Goal: Task Accomplishment & Management: Complete application form

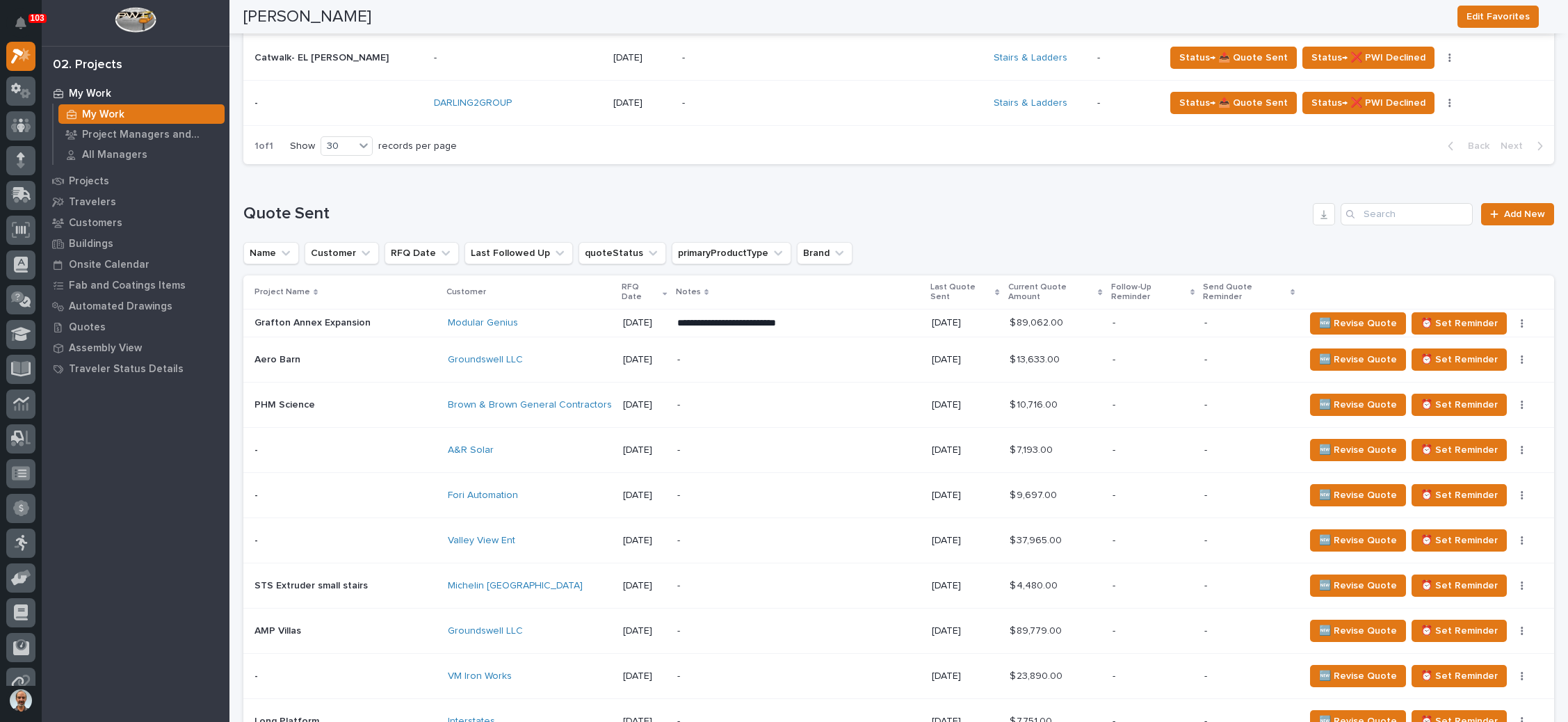
scroll to position [822, 0]
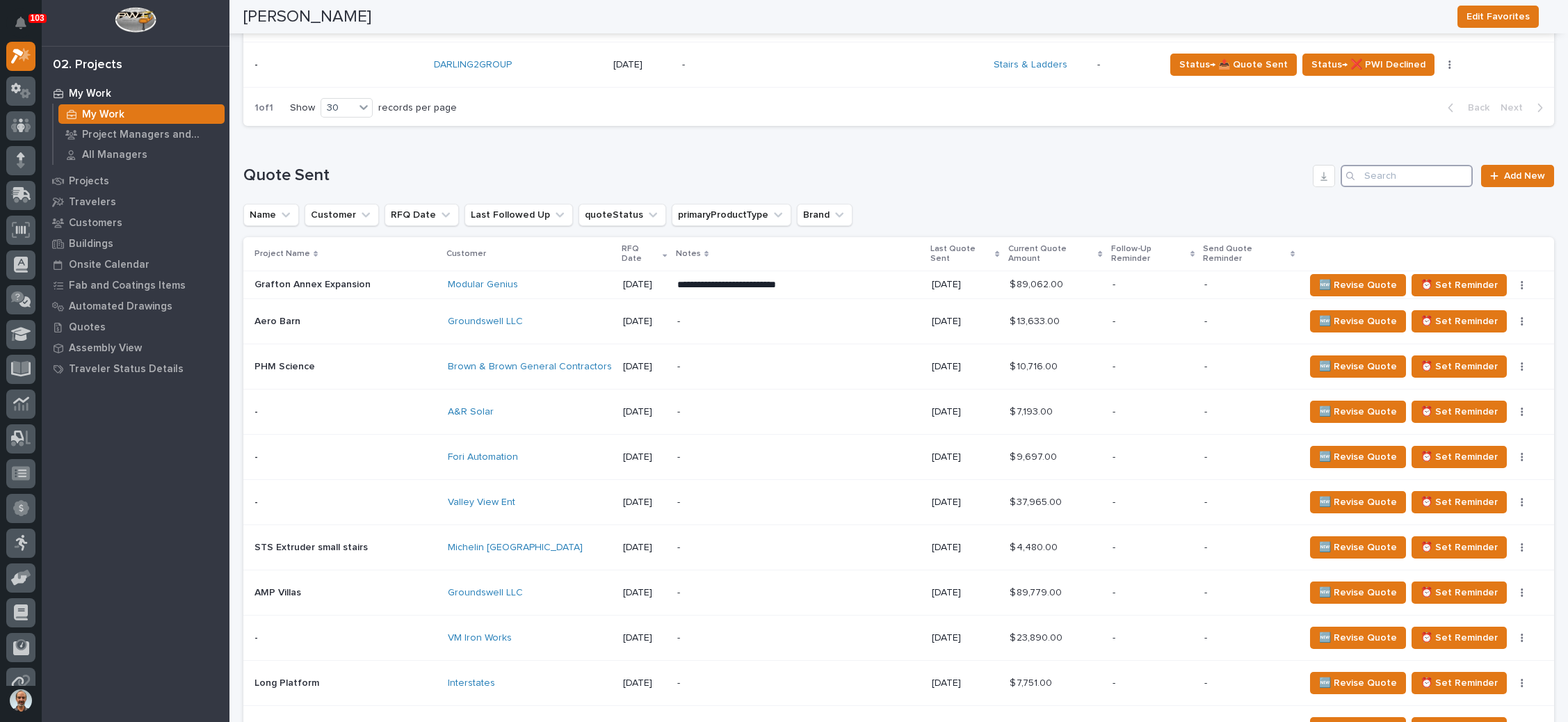
click at [1387, 168] on input "Search" at bounding box center [1406, 176] width 132 height 22
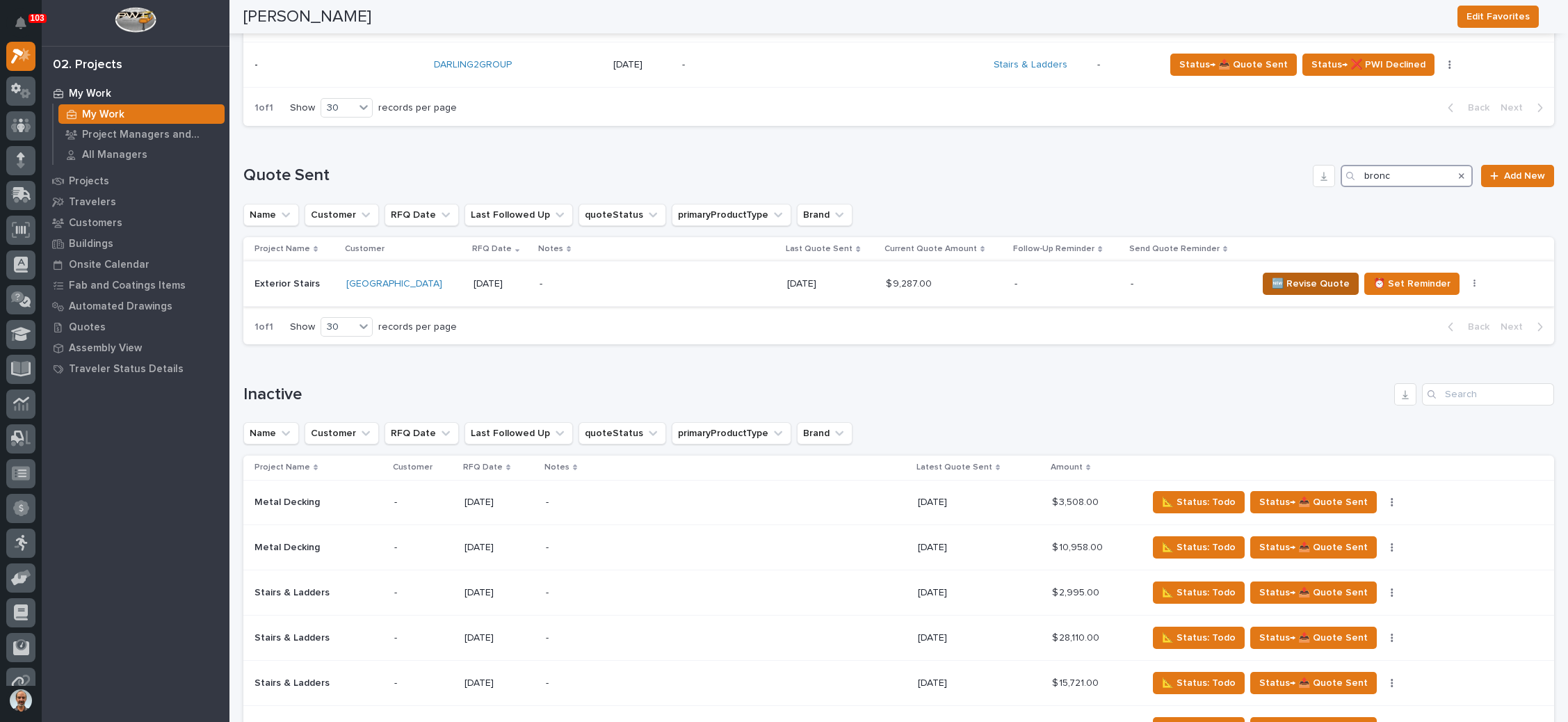
type input "bronc"
click at [1299, 278] on span "🆕 Revise Quote" at bounding box center [1311, 283] width 78 height 16
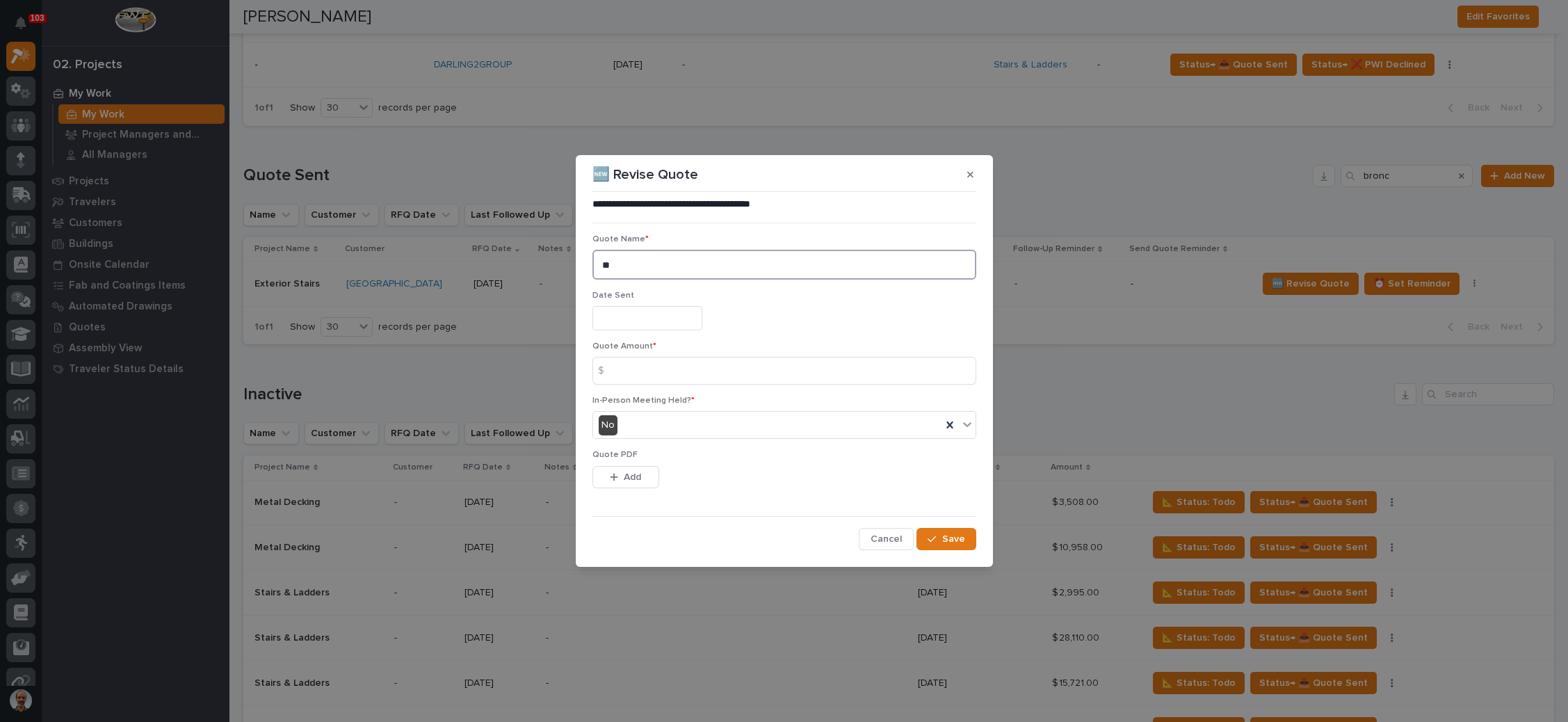
click at [642, 265] on textarea "**" at bounding box center [784, 264] width 384 height 29
type textarea "**"
click at [641, 311] on input "text" at bounding box center [647, 318] width 110 height 25
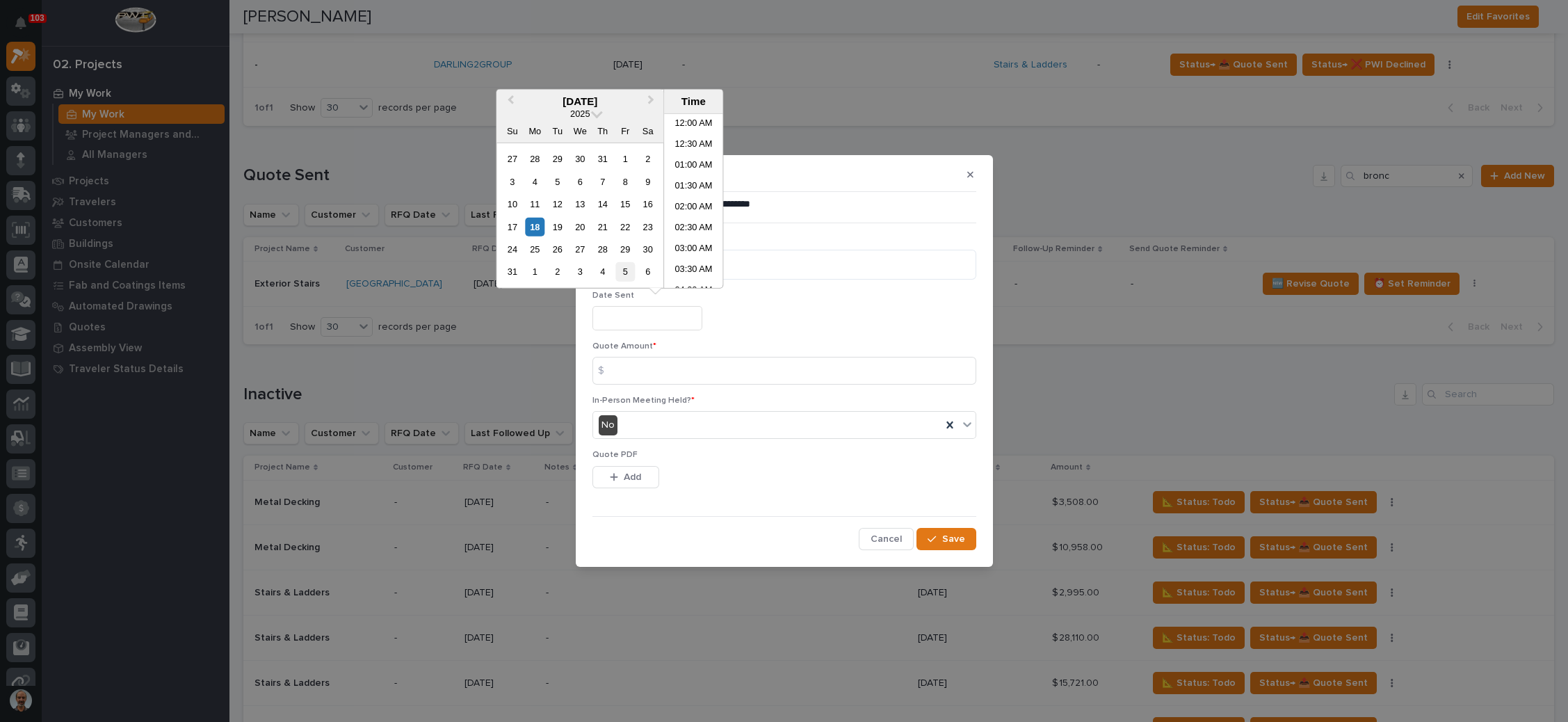
scroll to position [528, 0]
click at [532, 227] on div "18" at bounding box center [534, 226] width 19 height 19
type input "**********"
click at [651, 371] on input at bounding box center [784, 370] width 384 height 28
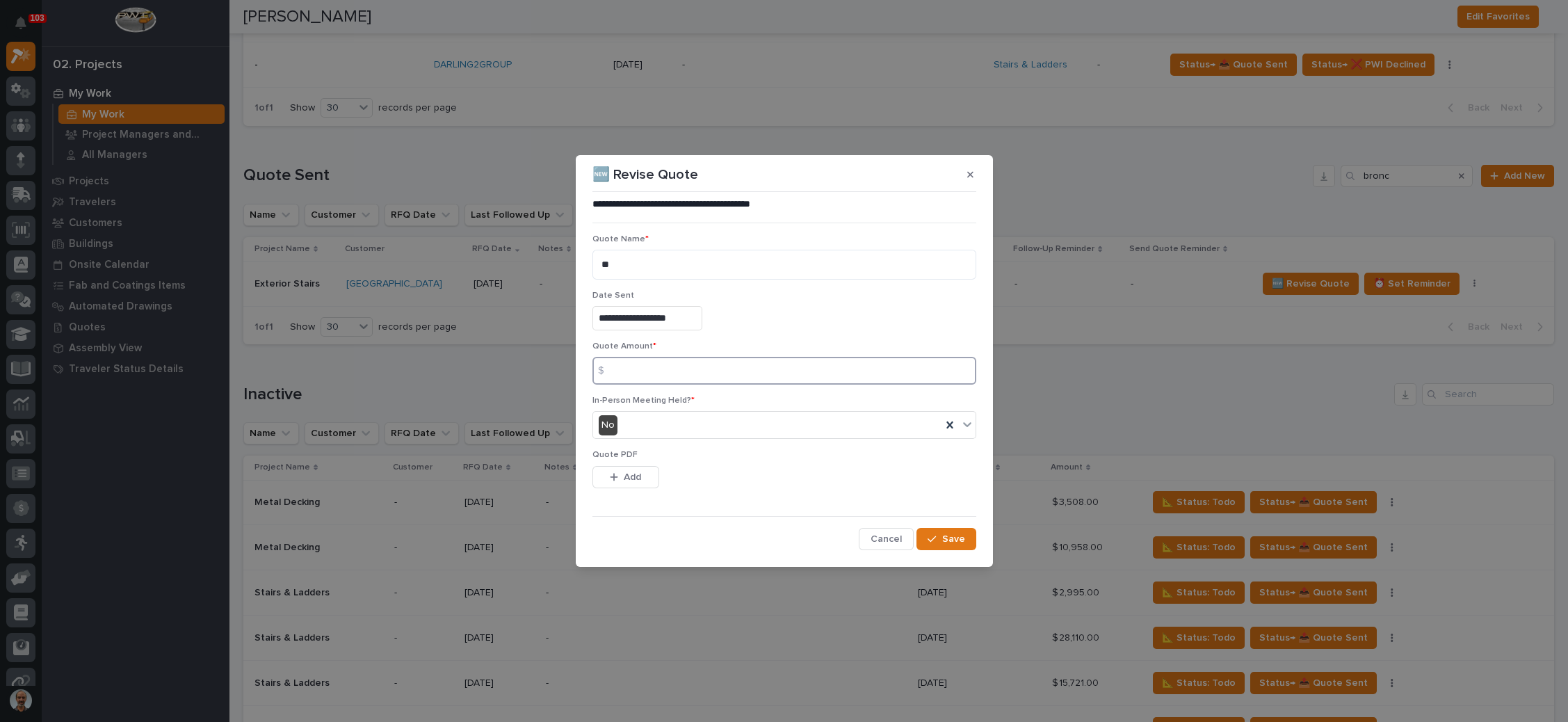
click at [638, 371] on input at bounding box center [784, 370] width 384 height 28
type input "12107"
click at [630, 467] on button "Add" at bounding box center [626, 477] width 67 height 22
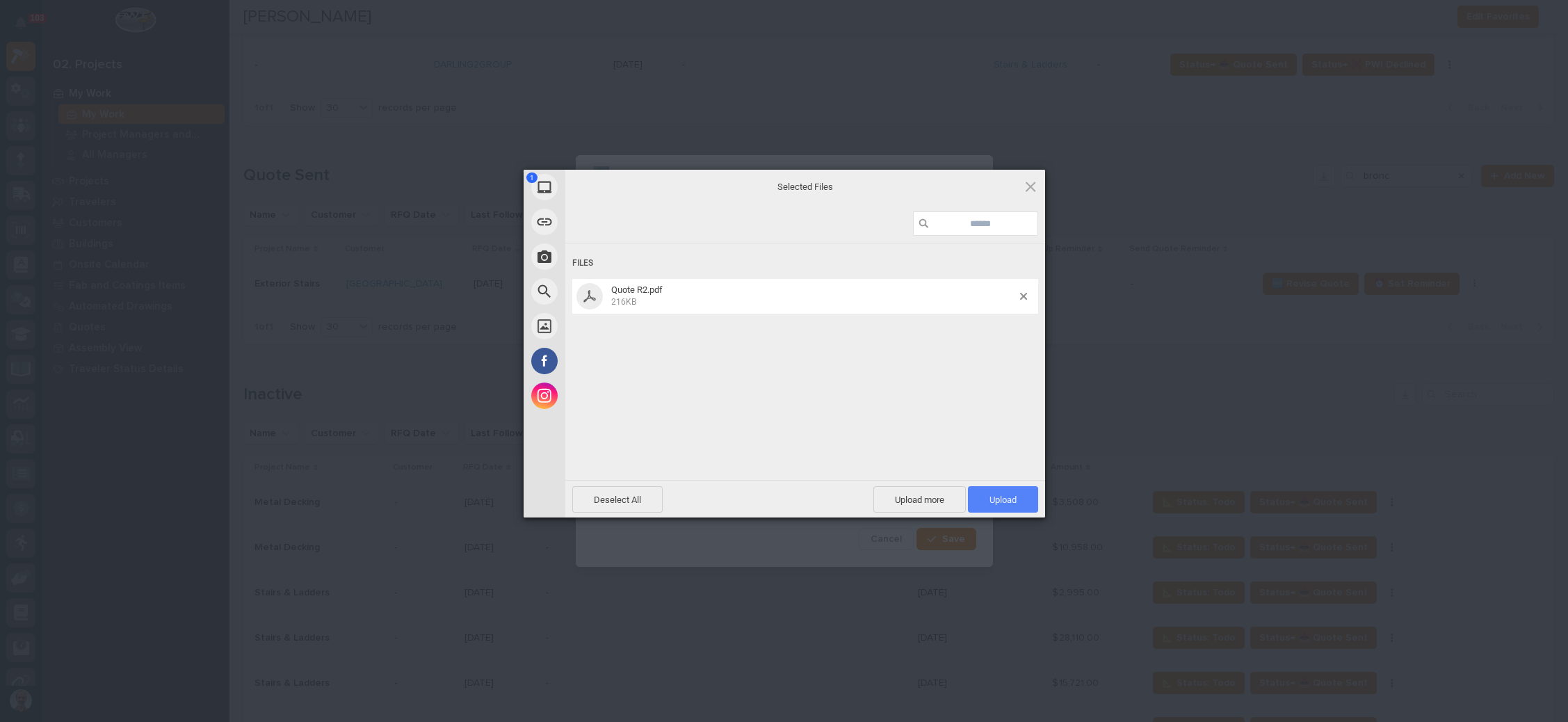
click at [1014, 502] on span "Upload 1" at bounding box center [1003, 499] width 27 height 10
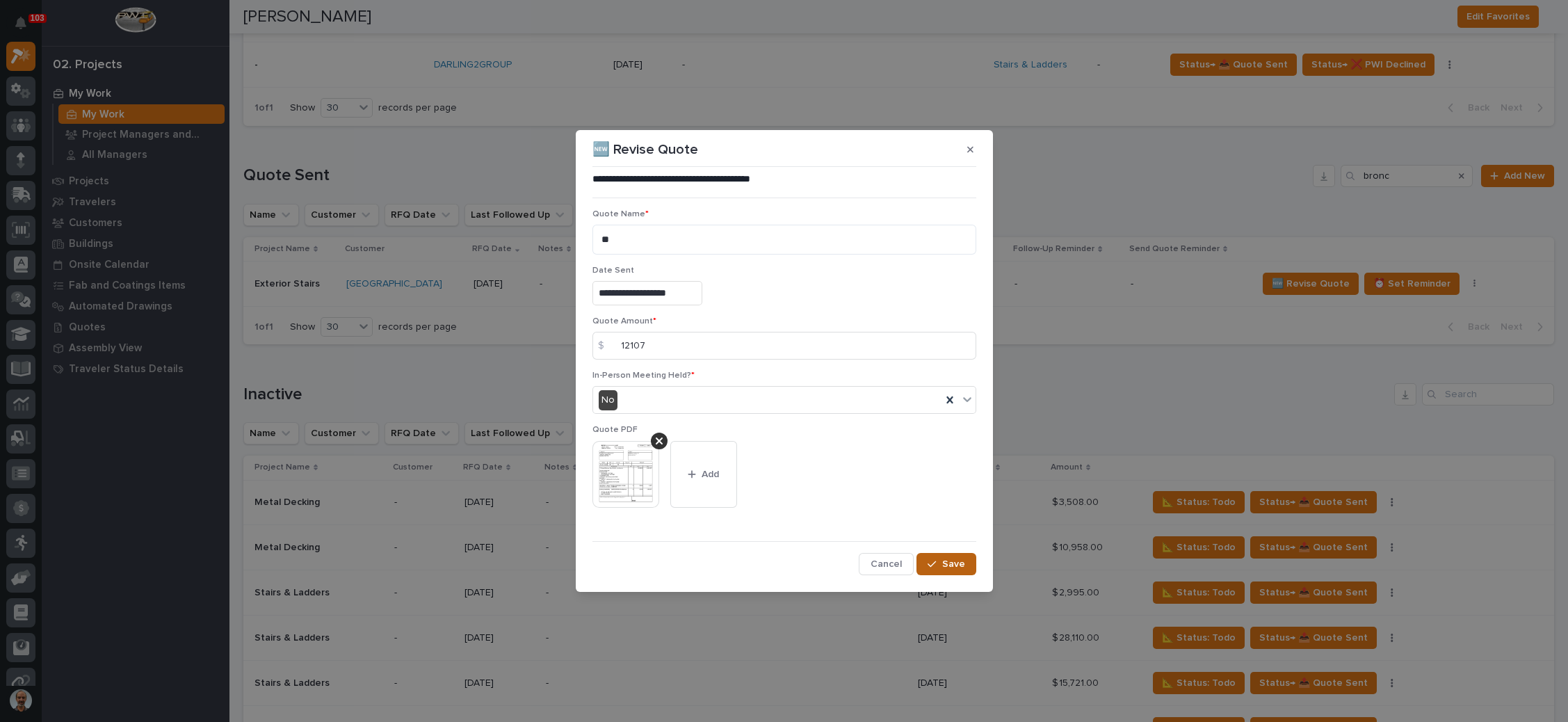
click at [939, 566] on div "button" at bounding box center [935, 563] width 14 height 10
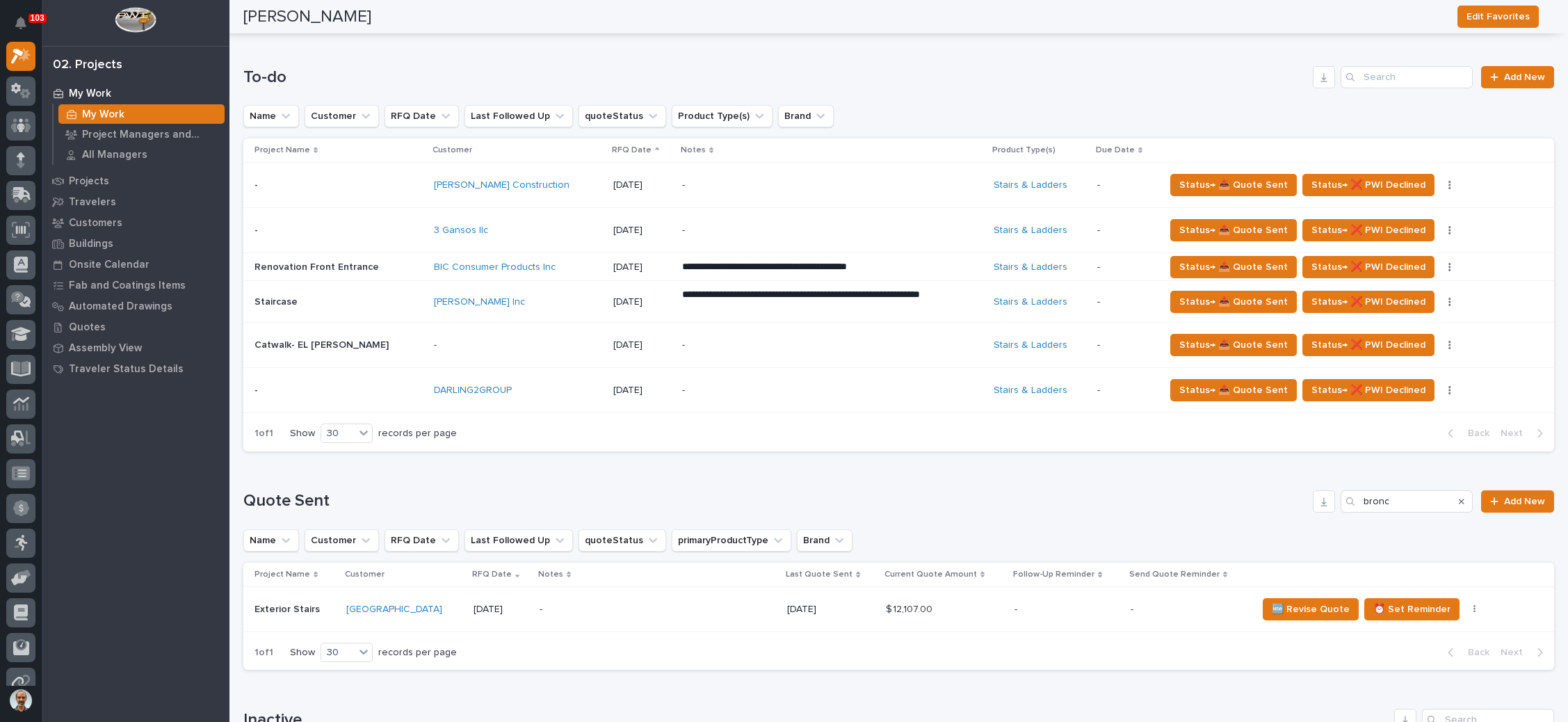
scroll to position [509, 0]
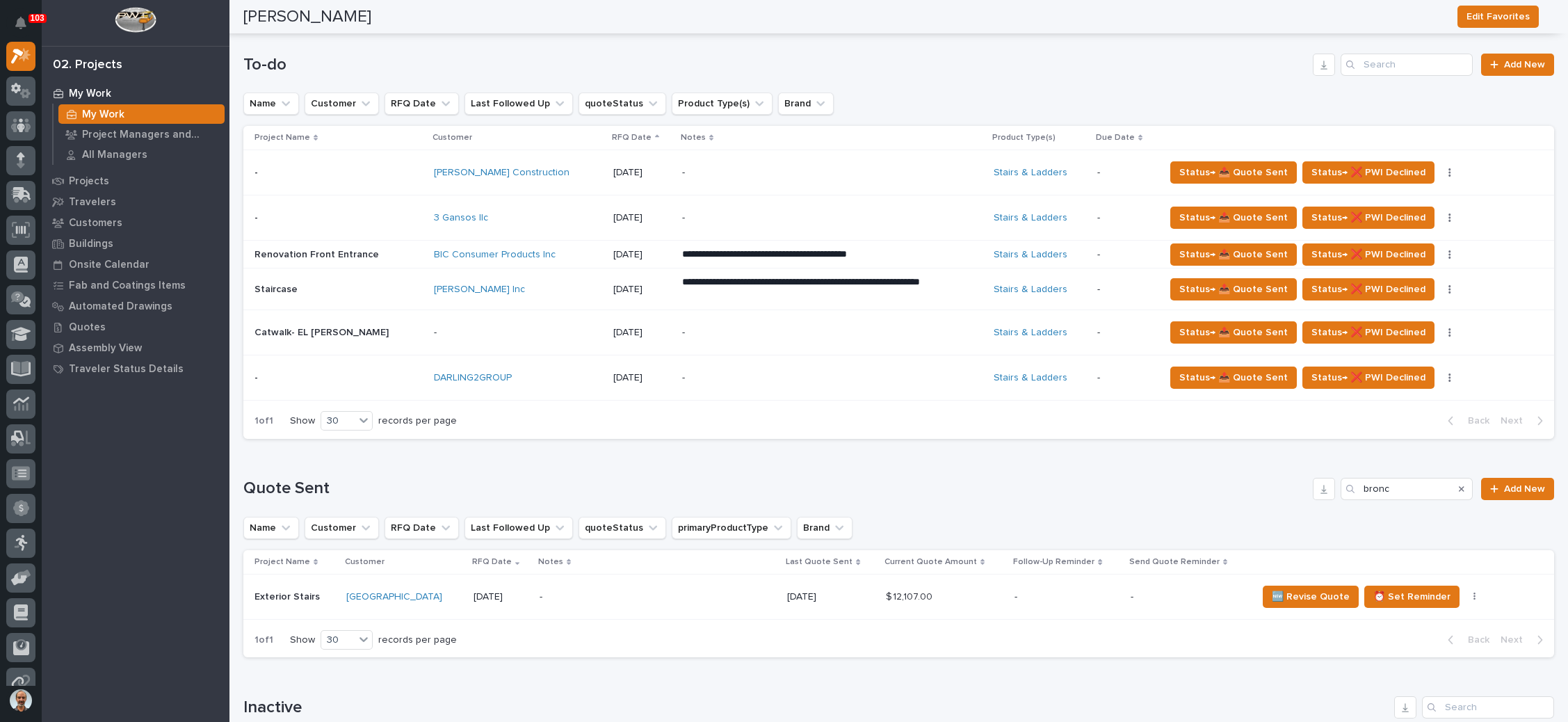
click at [1459, 486] on icon "Search" at bounding box center [1461, 488] width 5 height 5
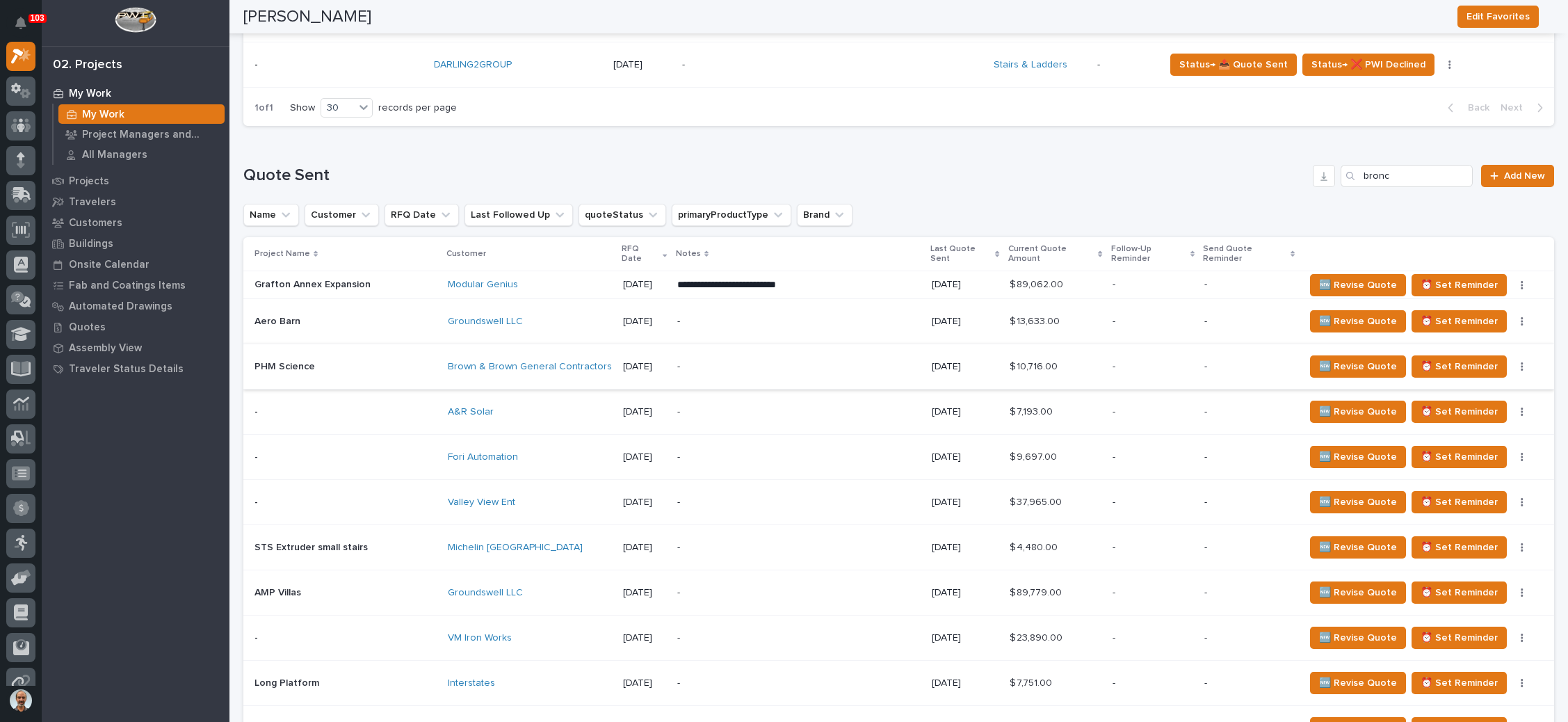
scroll to position [926, 0]
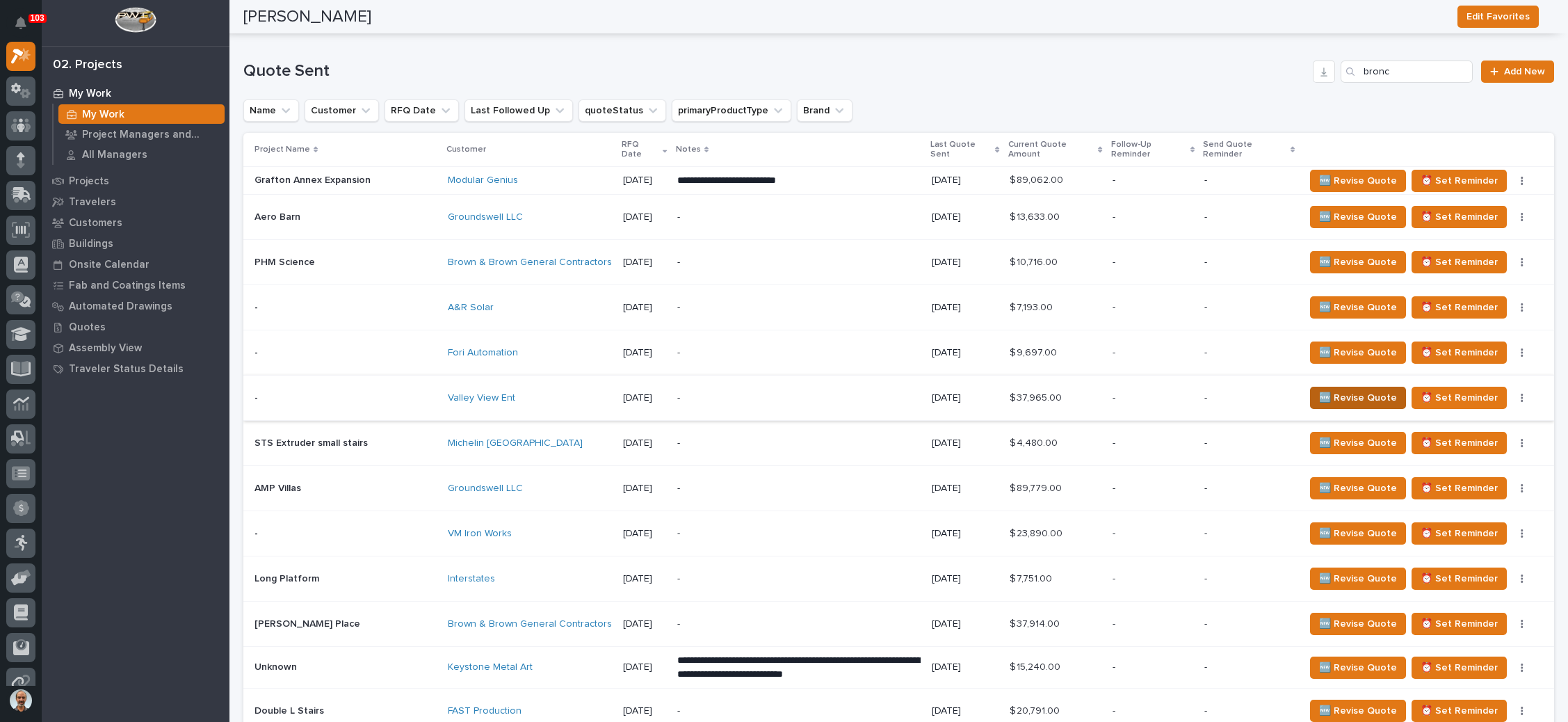
click at [1333, 390] on span "🆕 Revise Quote" at bounding box center [1358, 398] width 78 height 16
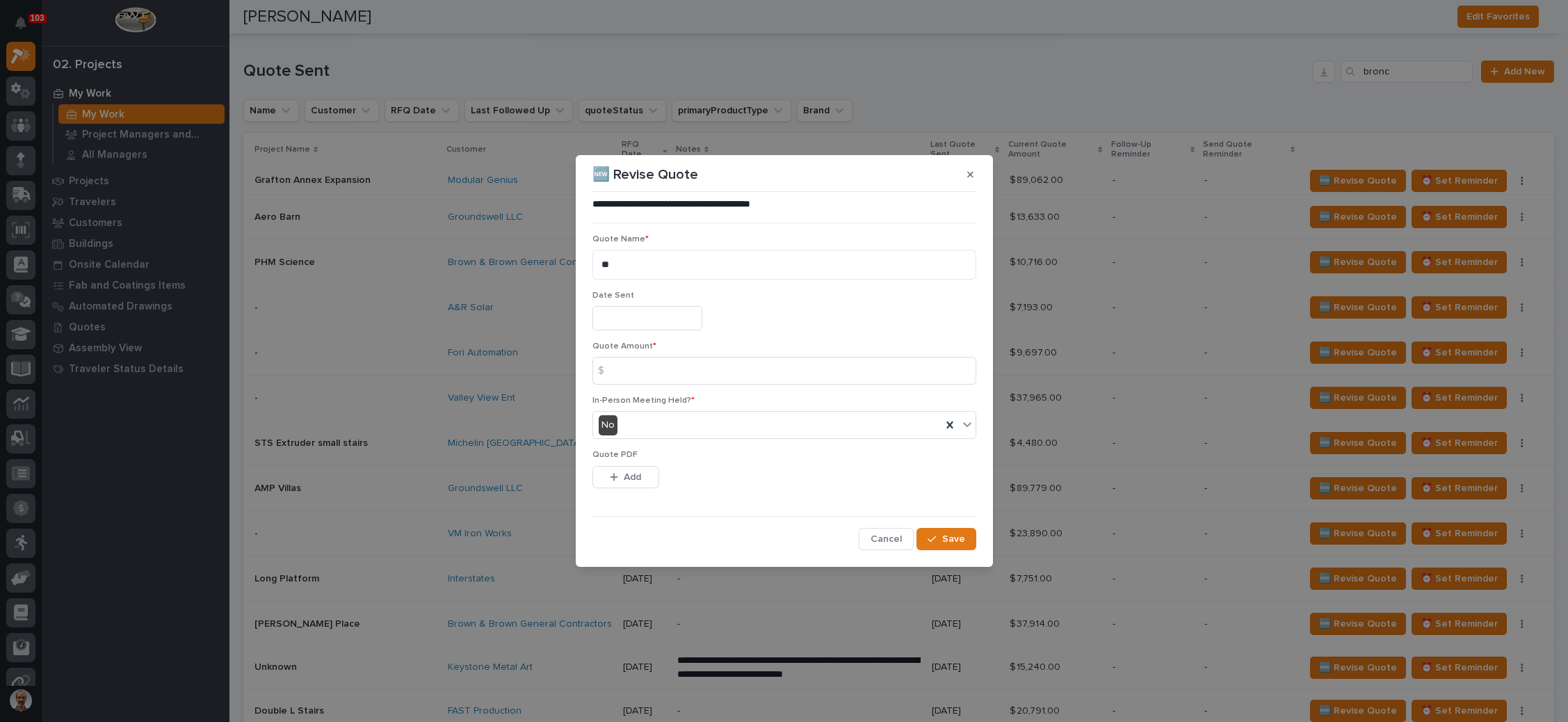
click at [642, 314] on input "text" at bounding box center [647, 318] width 110 height 25
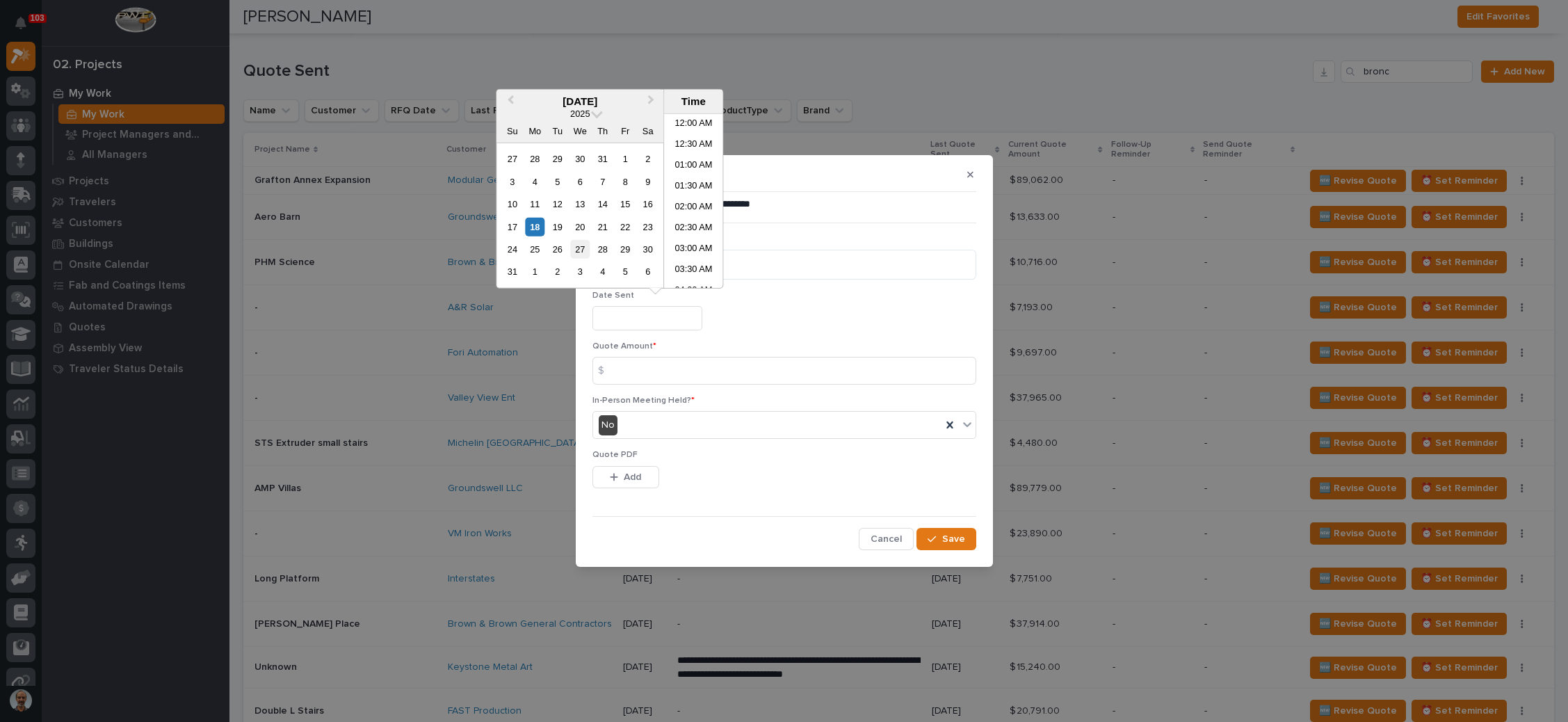
scroll to position [528, 0]
click at [535, 219] on div "18" at bounding box center [534, 226] width 19 height 19
type input "**********"
click at [648, 358] on input at bounding box center [784, 370] width 384 height 28
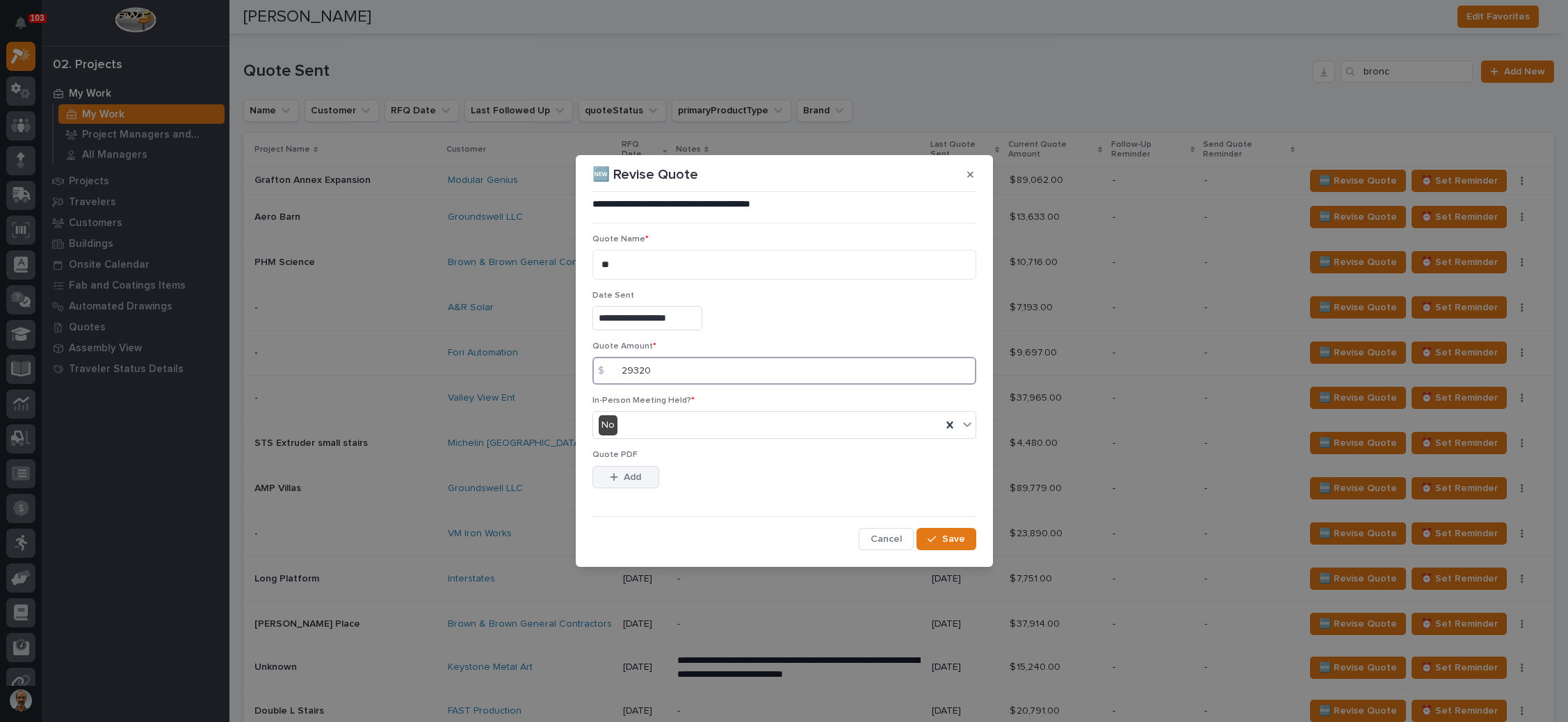
type input "29320"
click at [625, 474] on span "Add" at bounding box center [632, 477] width 17 height 13
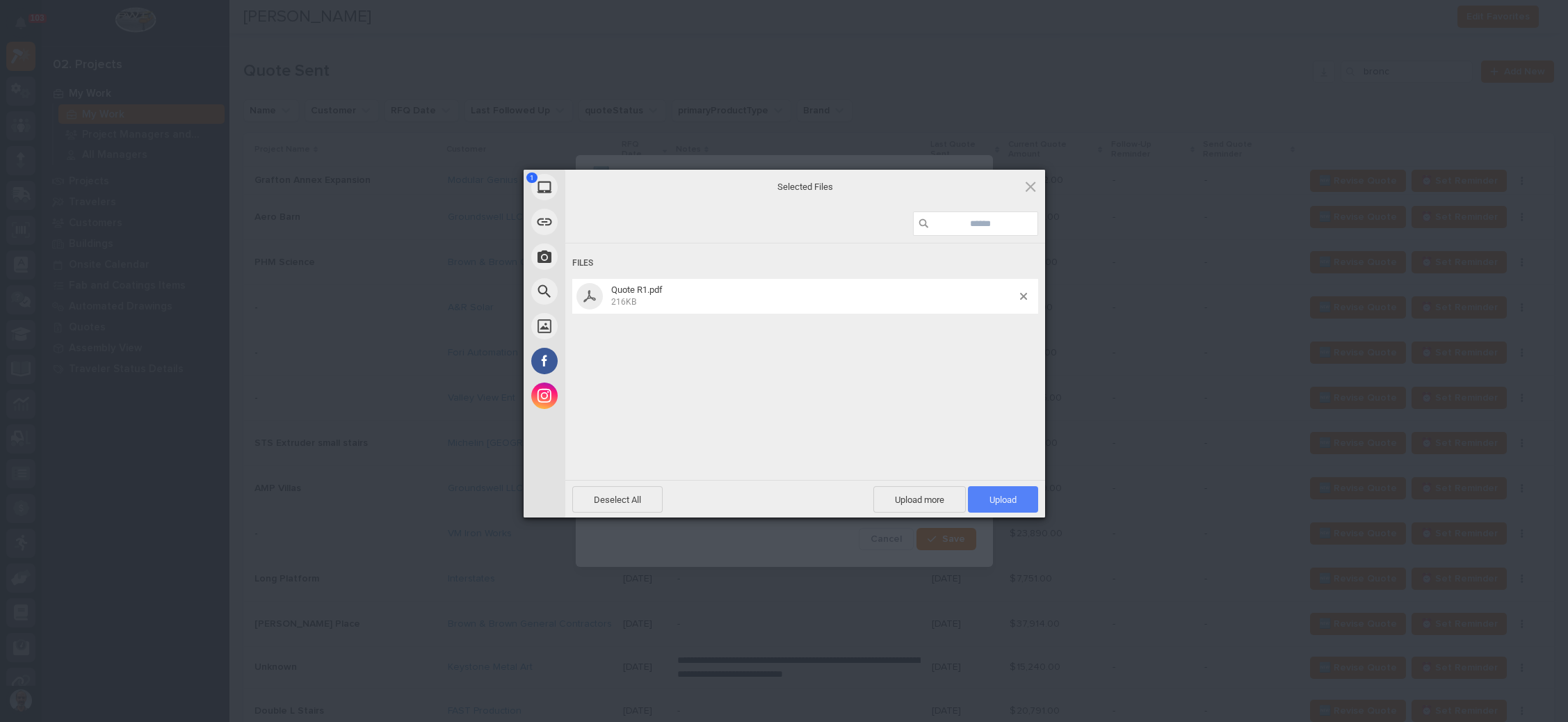
click at [992, 494] on span "Upload 1" at bounding box center [1003, 499] width 27 height 10
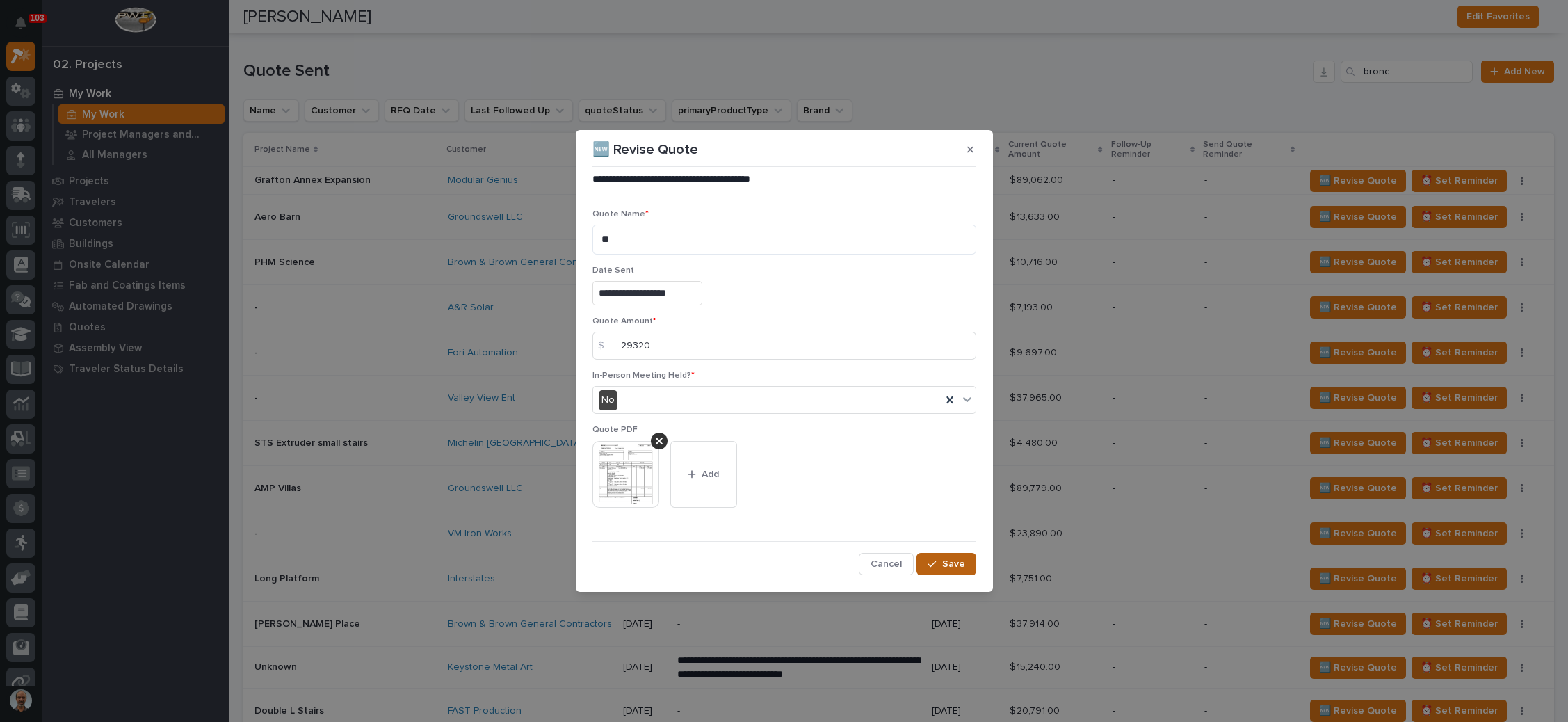
click at [945, 563] on span "Save" at bounding box center [953, 563] width 23 height 13
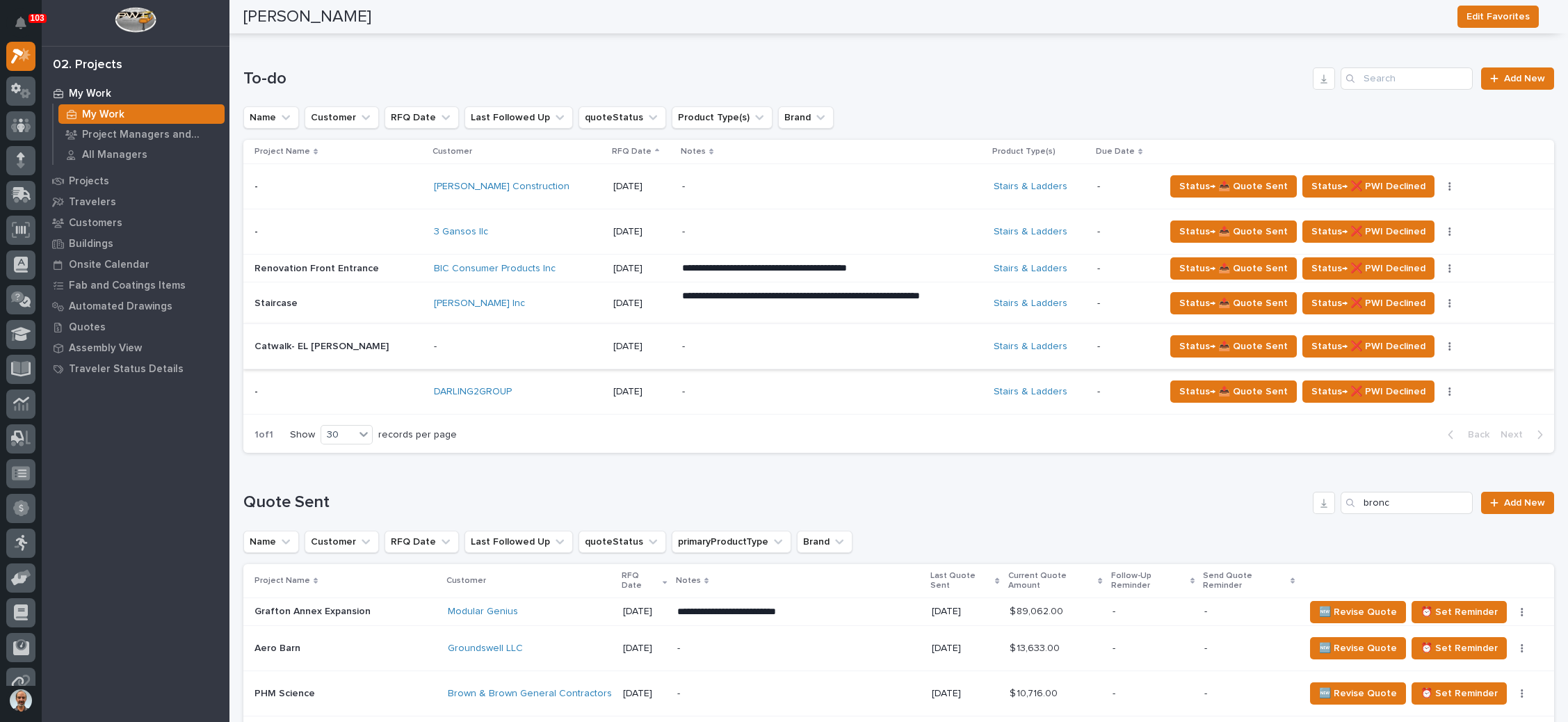
scroll to position [509, 0]
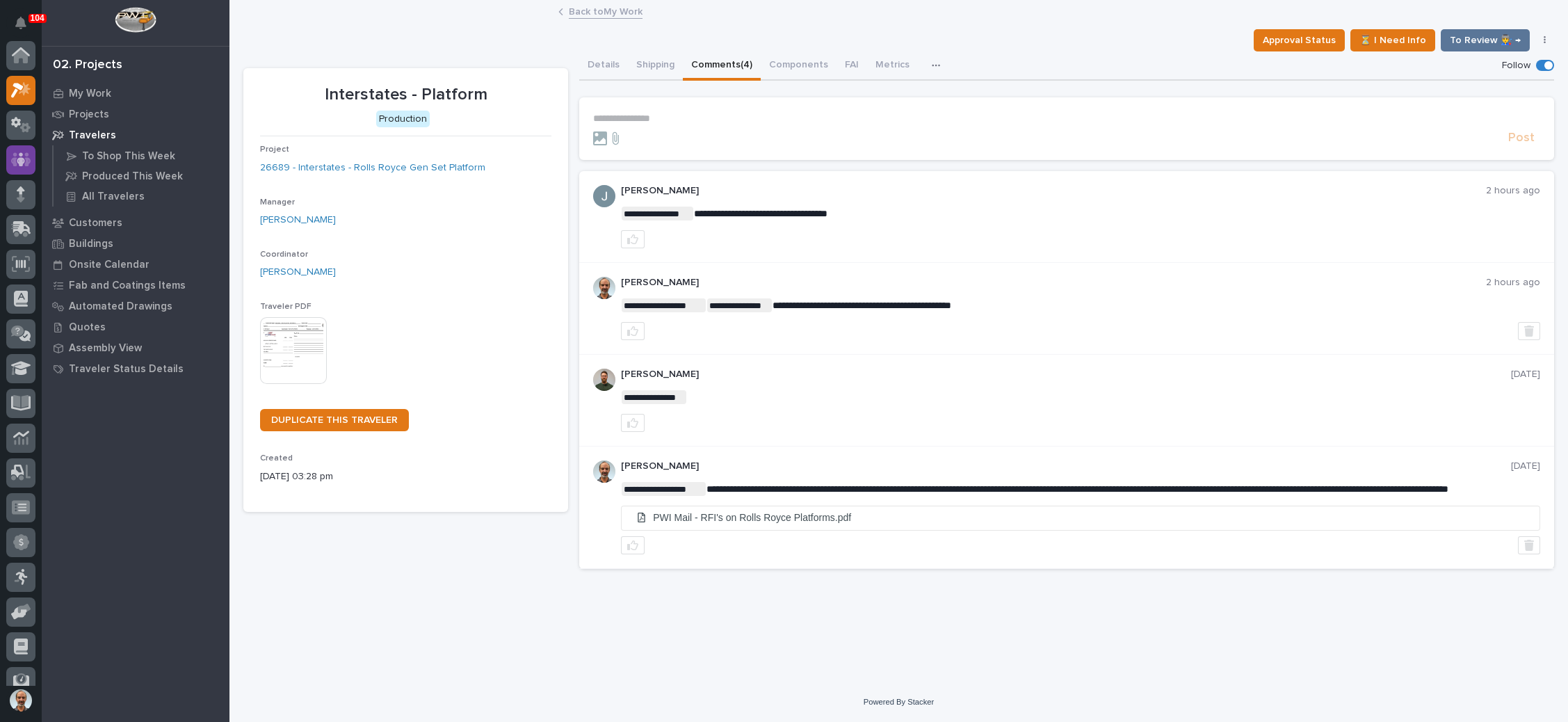
scroll to position [34, 0]
click at [16, 157] on icon at bounding box center [20, 159] width 8 height 16
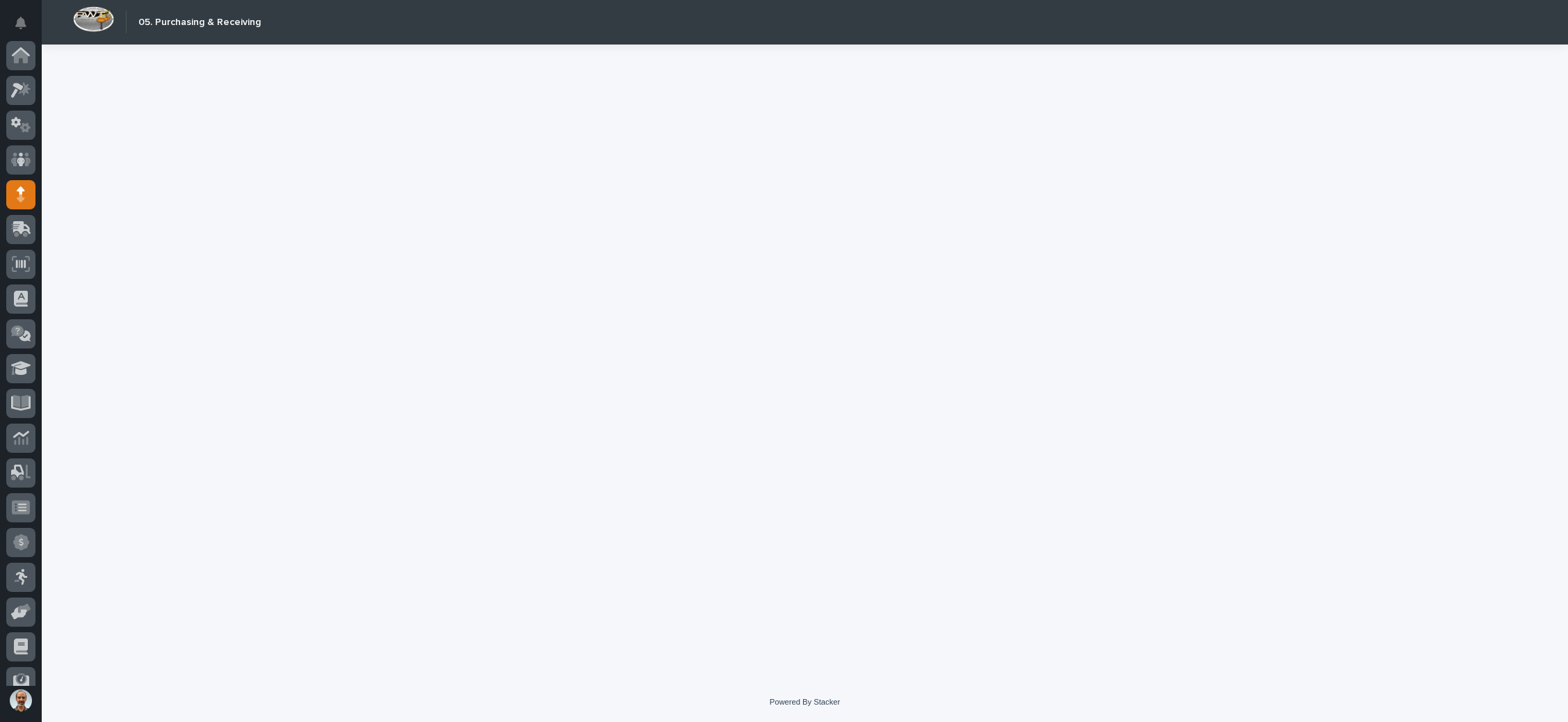
scroll to position [85, 0]
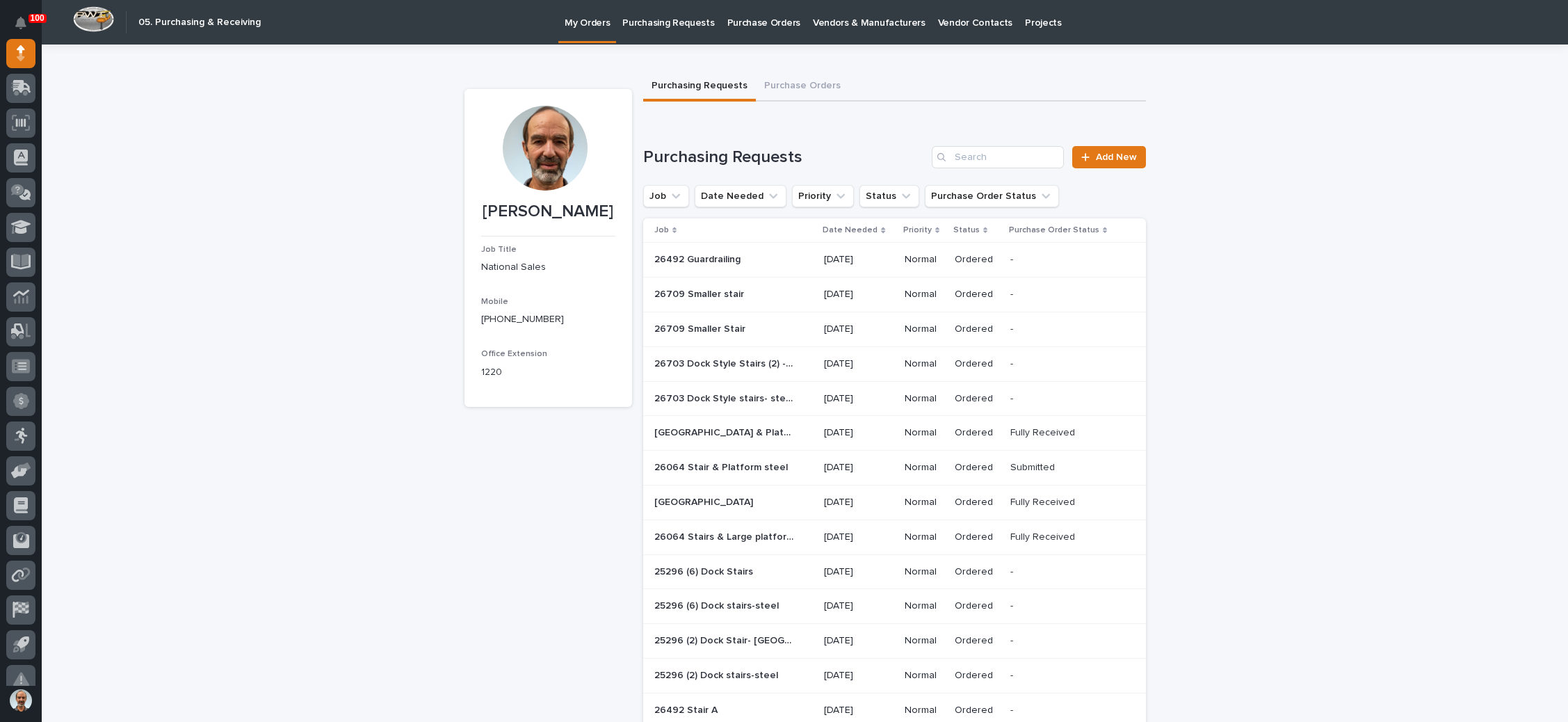
click at [870, 22] on p "Vendors & Manufacturers" at bounding box center [869, 14] width 113 height 29
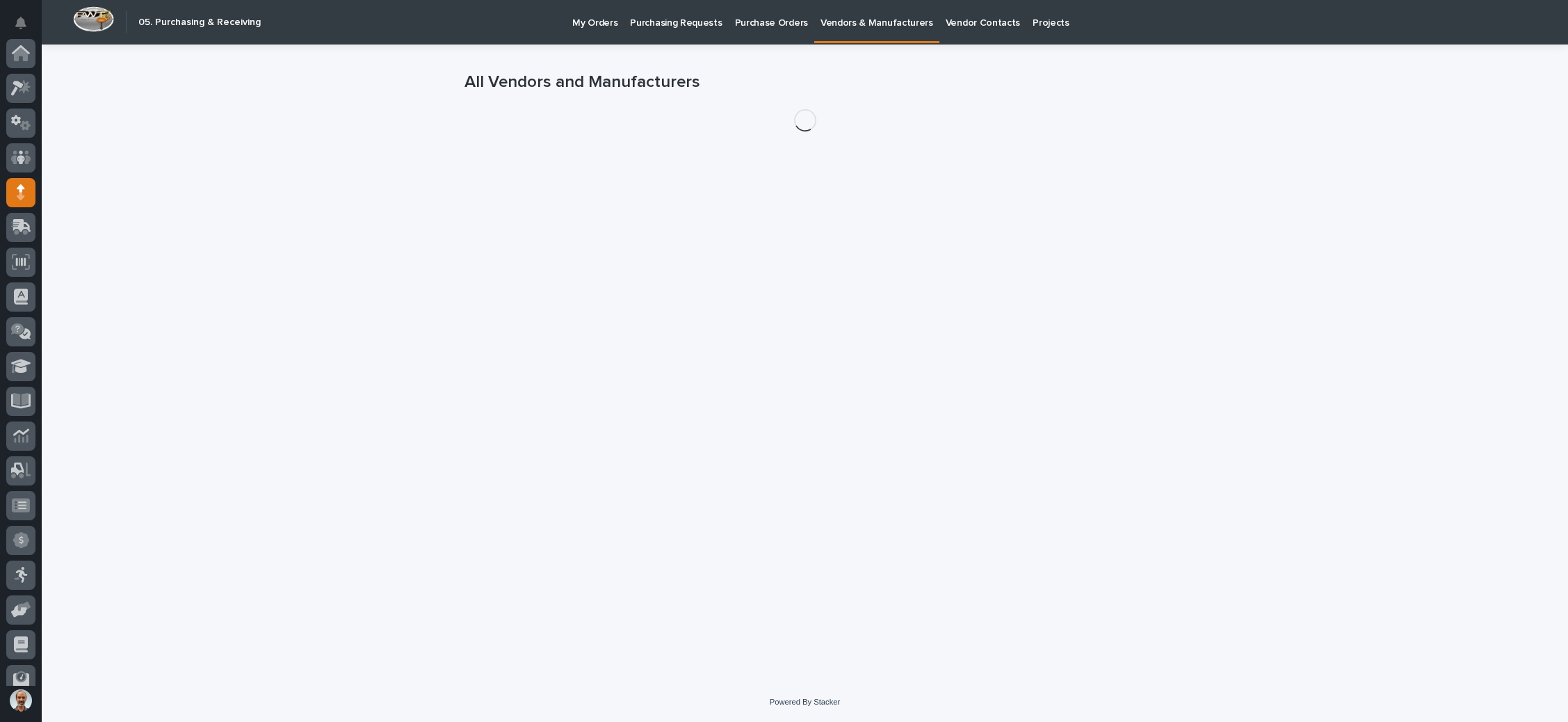
scroll to position [139, 0]
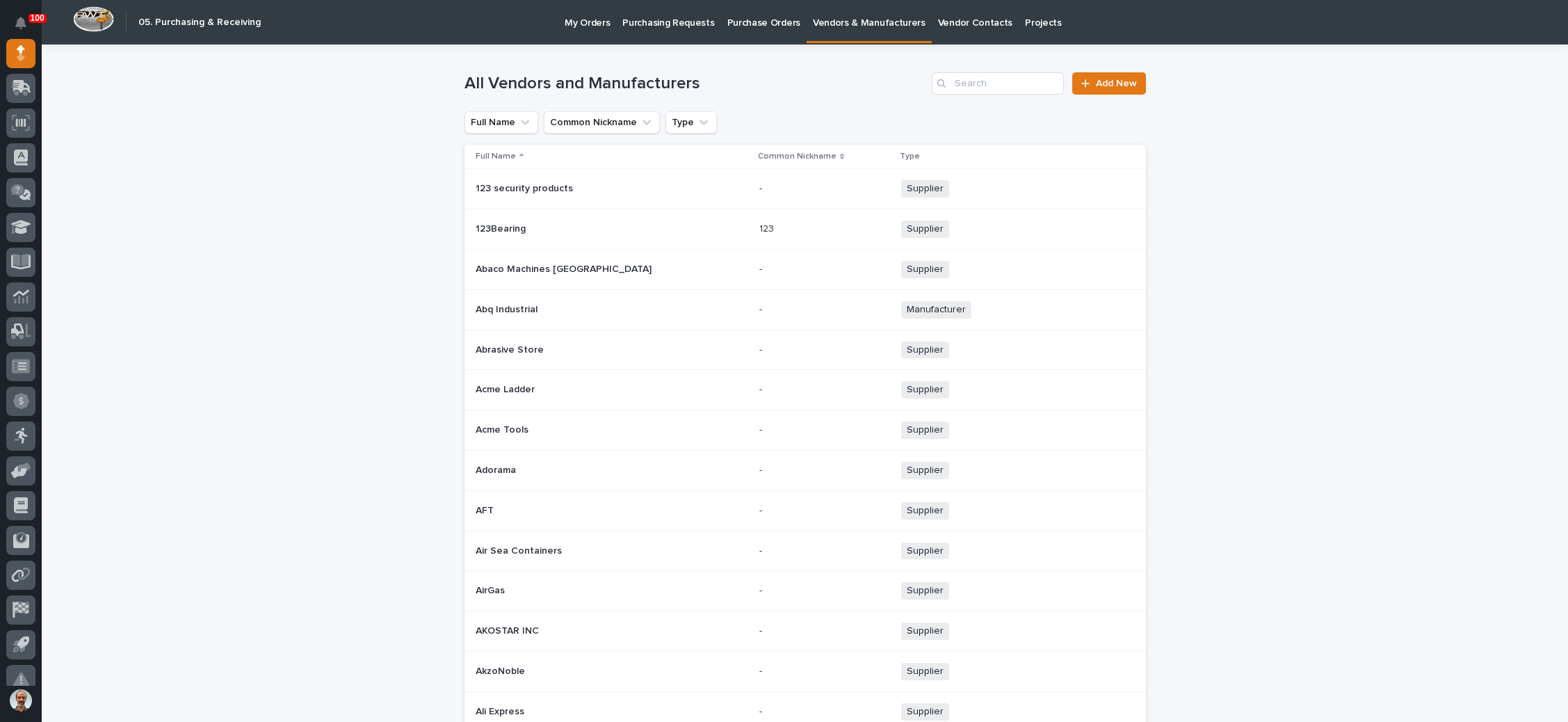
click at [1025, 16] on p "Projects" at bounding box center [1043, 14] width 37 height 29
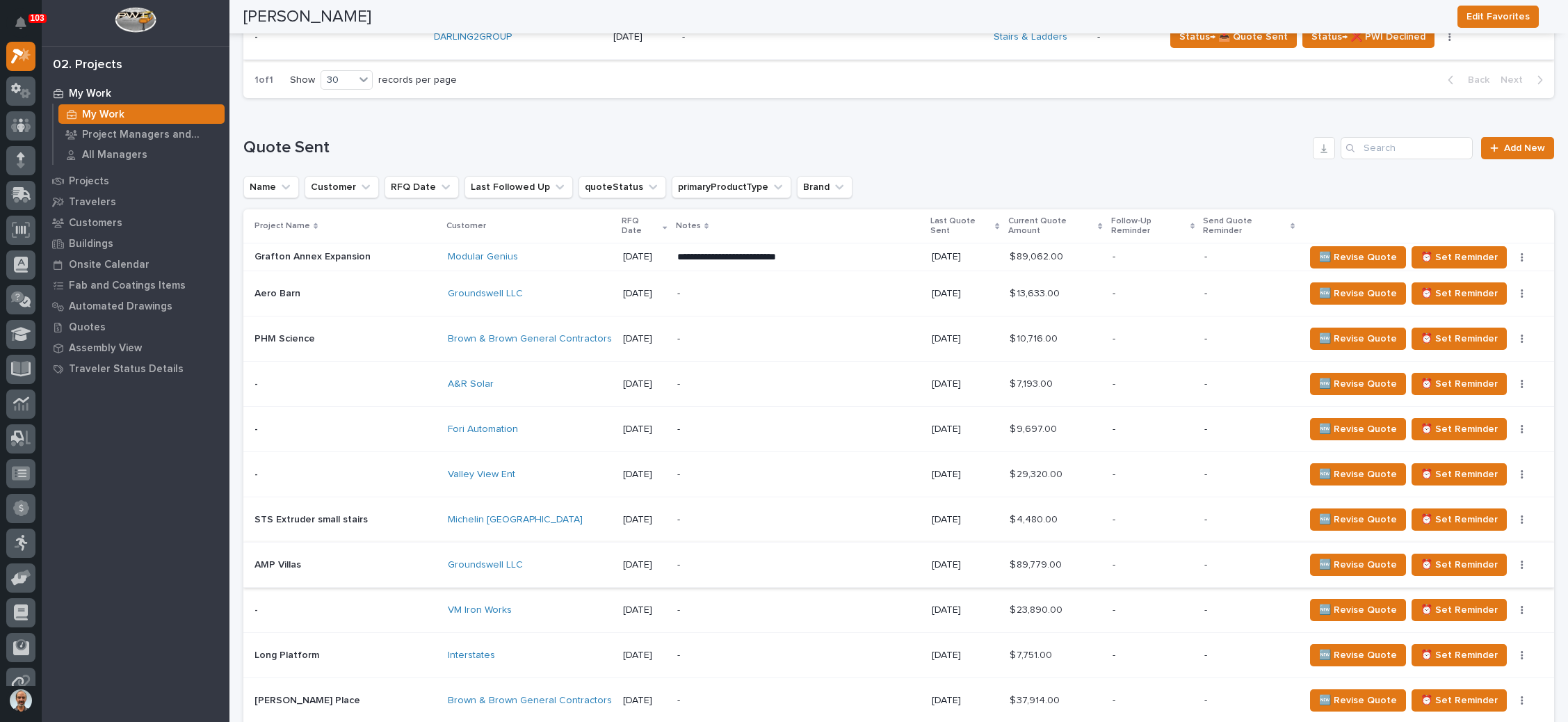
scroll to position [822, 0]
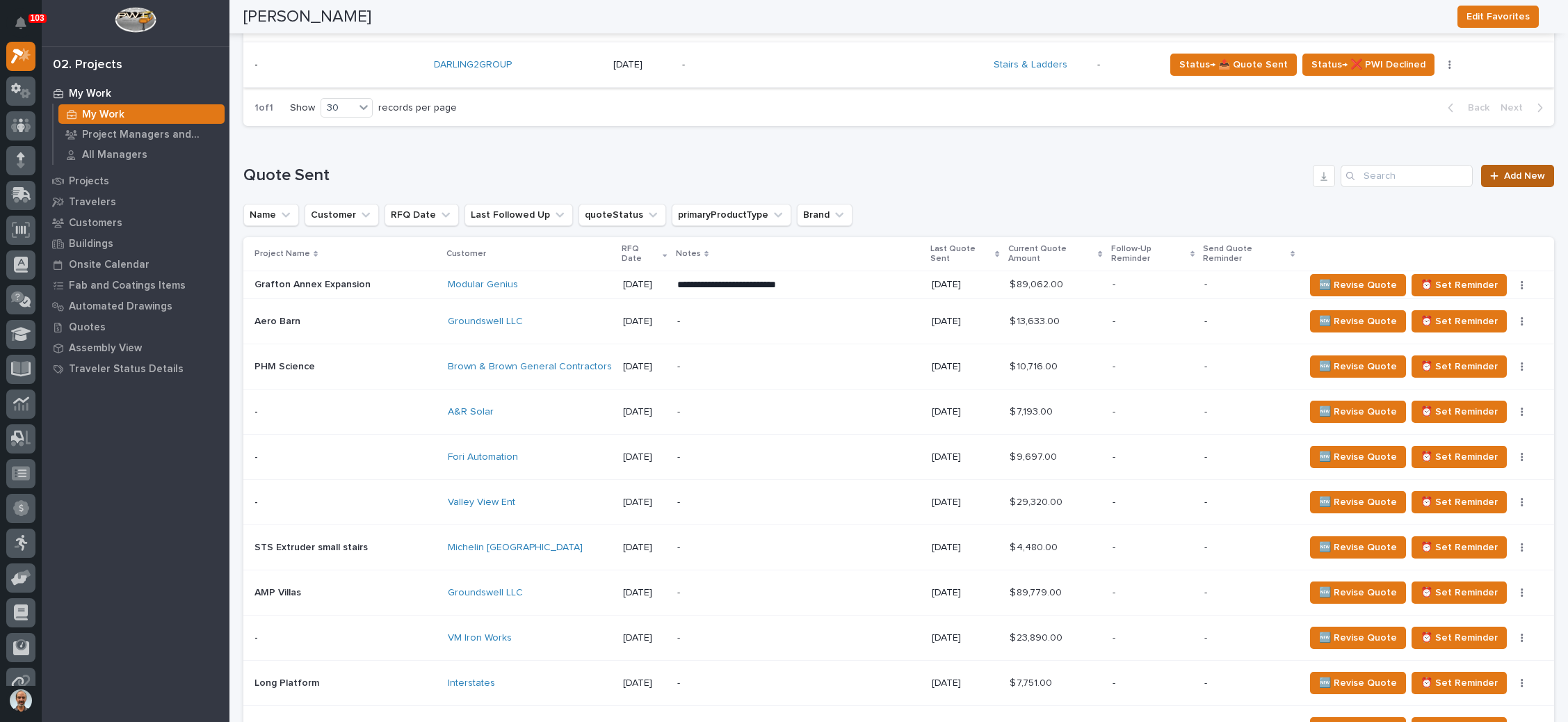
click at [1504, 171] on span "Add New" at bounding box center [1524, 176] width 41 height 10
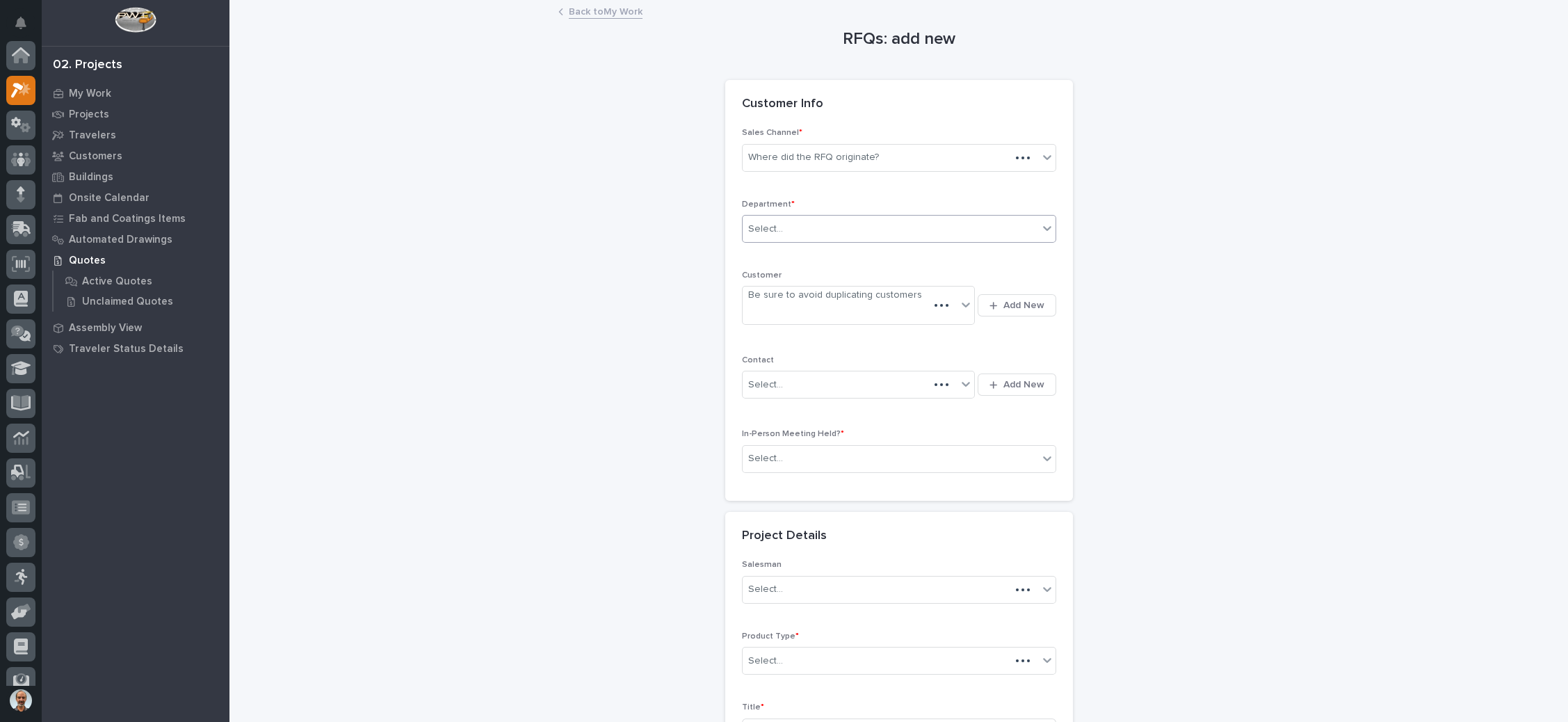
scroll to position [34, 0]
click at [863, 151] on div "Where did the RFQ originate?" at bounding box center [813, 158] width 130 height 15
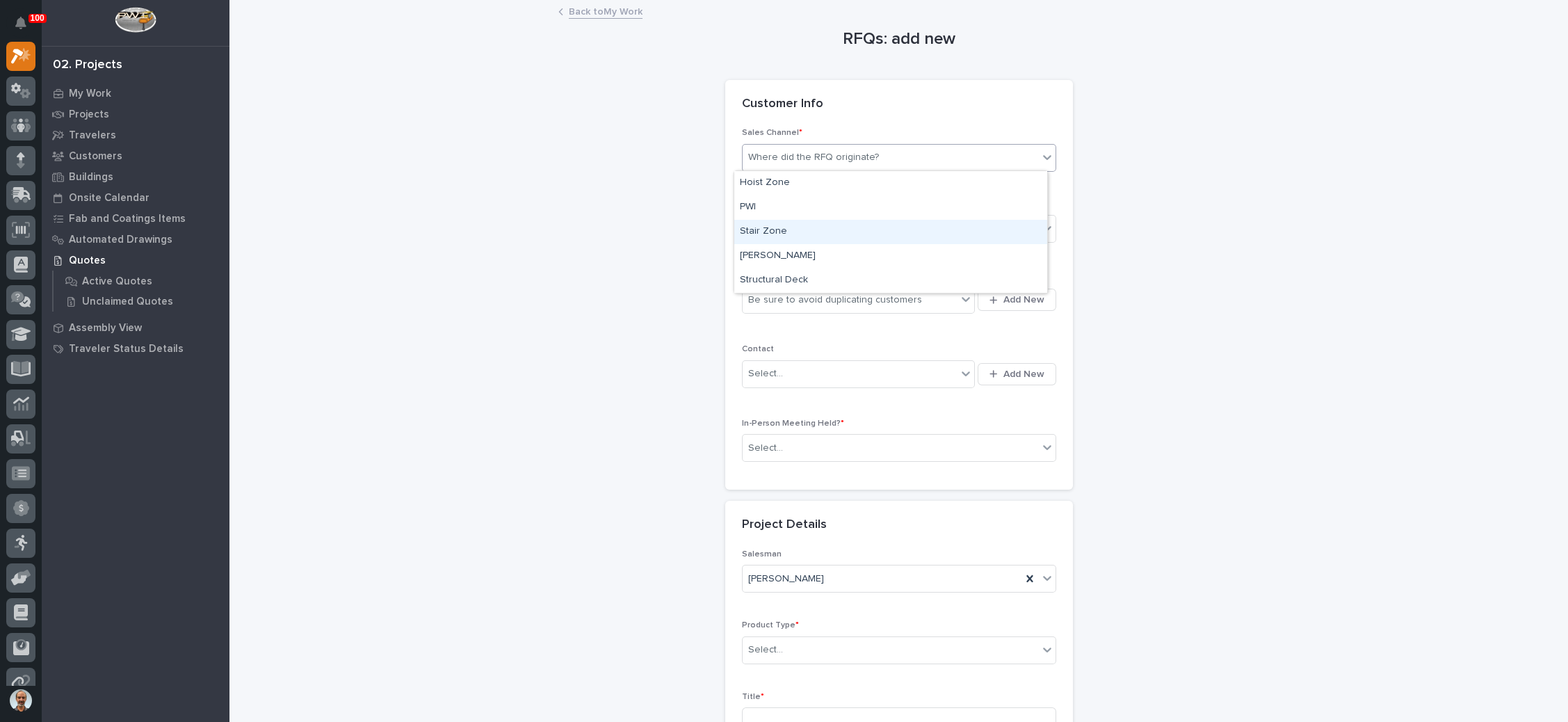
click at [834, 225] on div "Stair Zone" at bounding box center [891, 232] width 313 height 25
click at [834, 231] on div "Select..." at bounding box center [891, 229] width 296 height 23
click at [830, 256] on div "National Sales" at bounding box center [891, 254] width 313 height 25
click at [873, 295] on div "Be sure to avoid duplicating customers" at bounding box center [835, 300] width 174 height 15
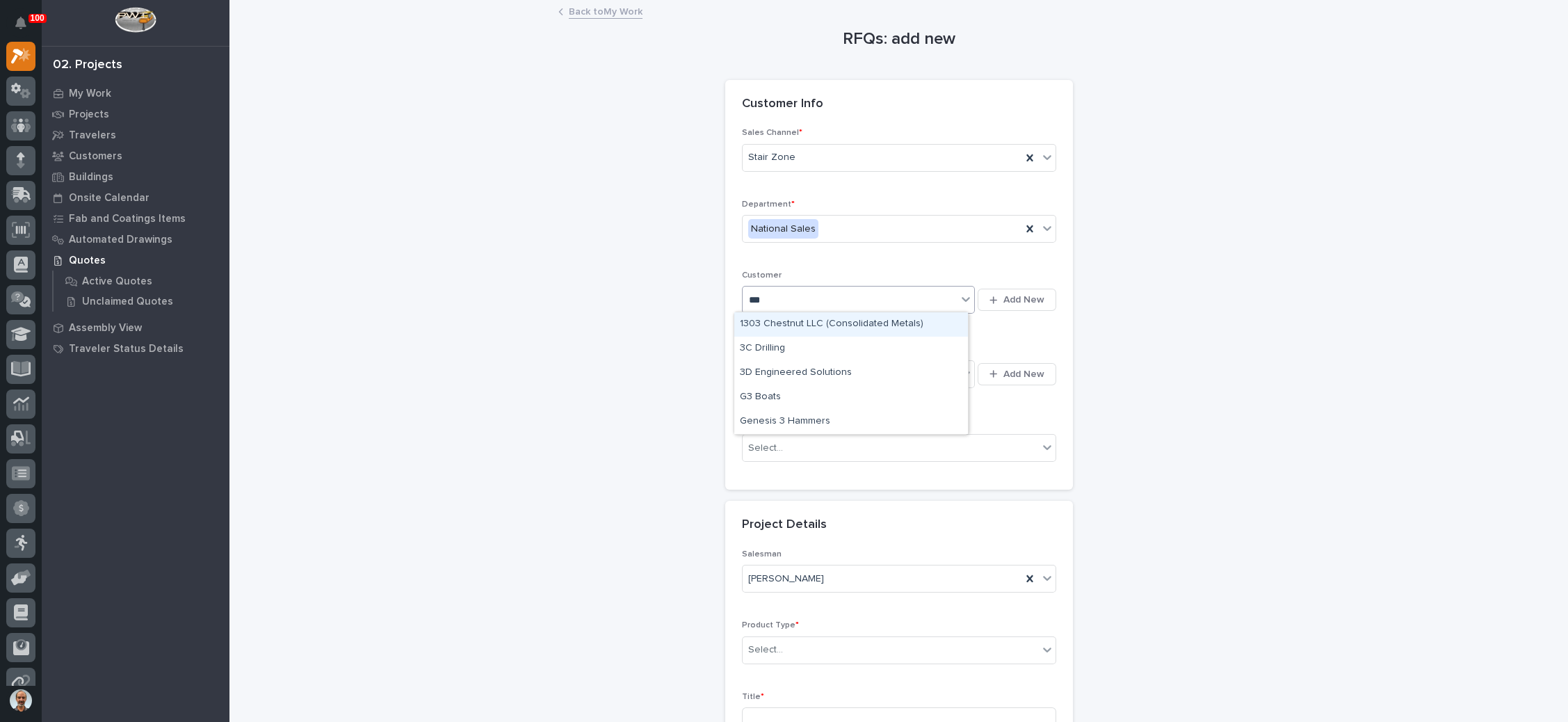
type input "****"
click at [873, 320] on div "3 Gansos llc" at bounding box center [851, 324] width 234 height 25
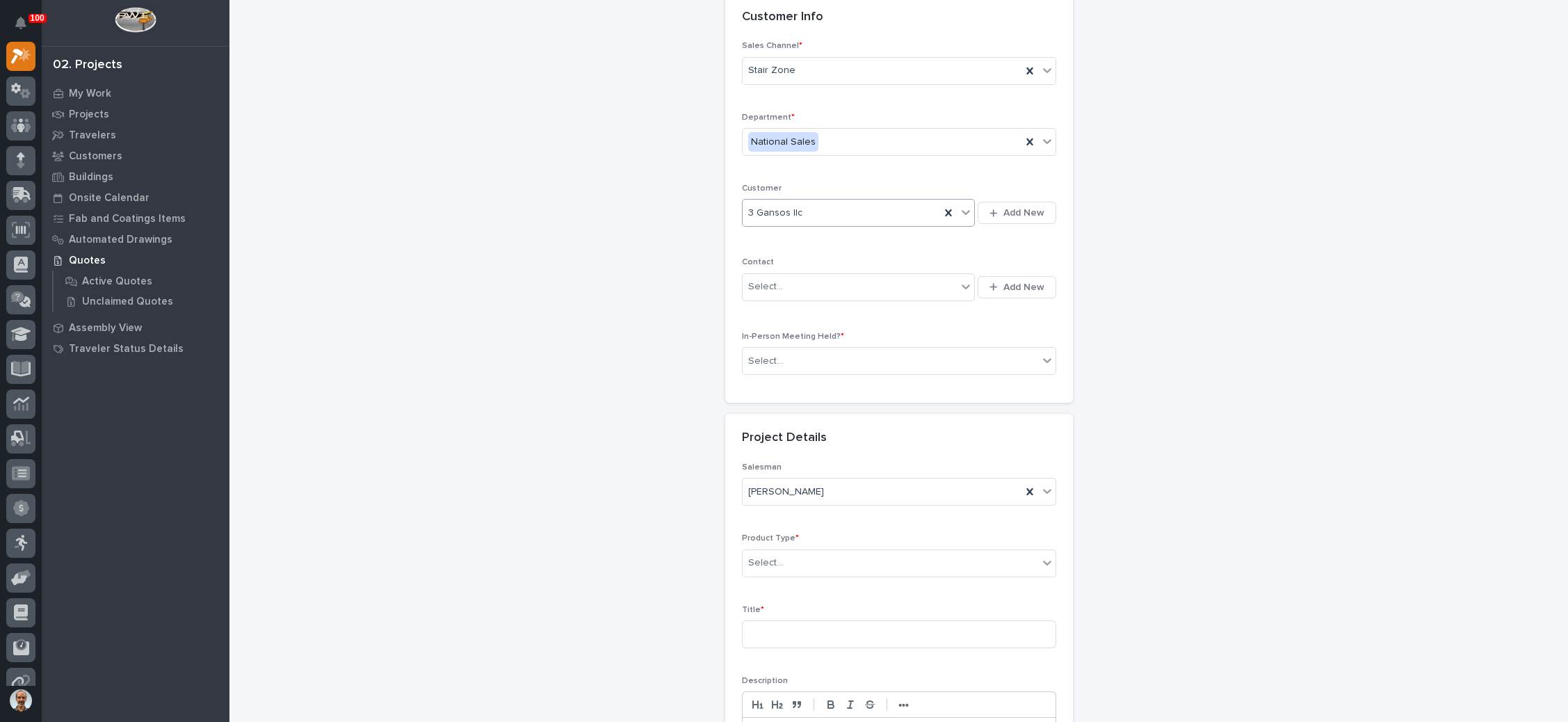
scroll to position [104, 0]
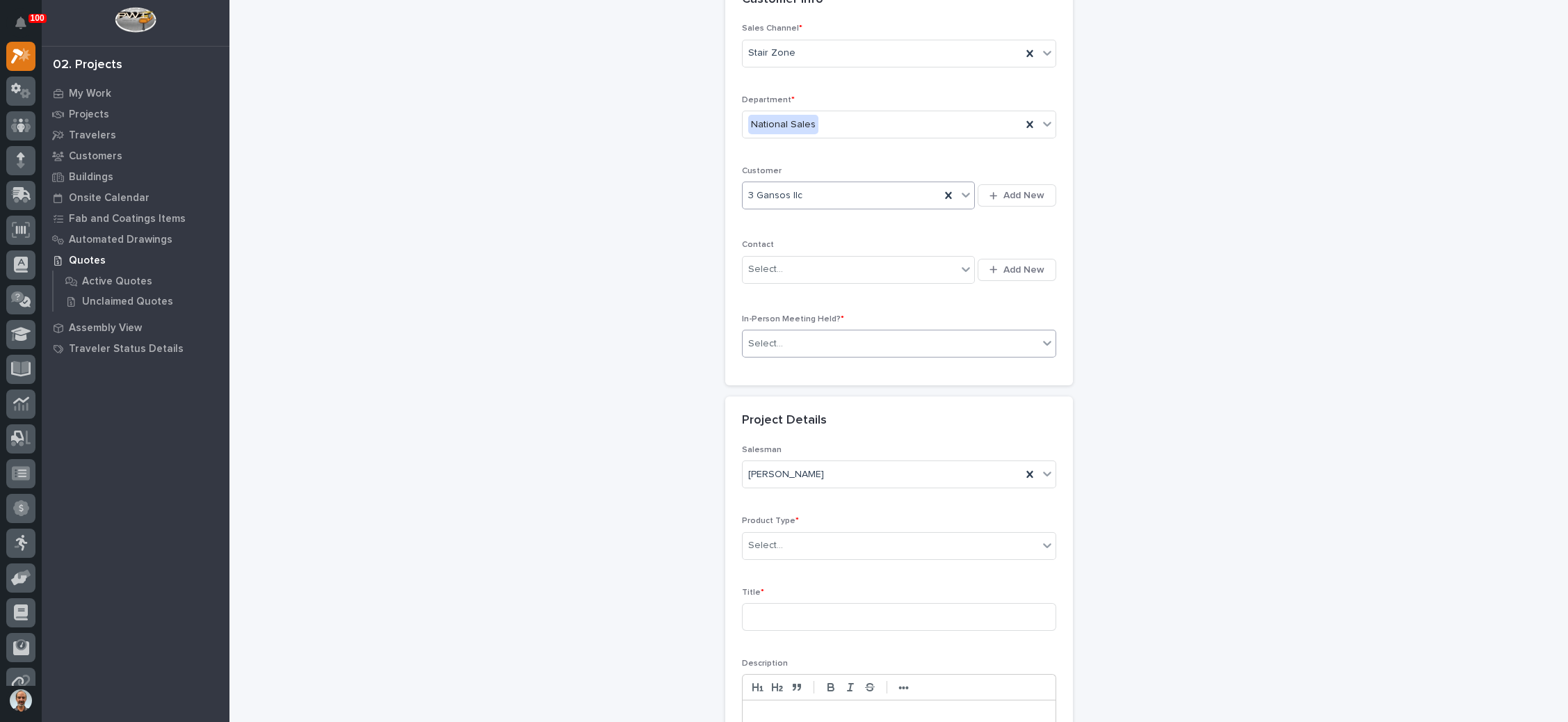
click at [857, 329] on div "Select..." at bounding box center [900, 343] width 314 height 28
click at [829, 392] on div "No" at bounding box center [891, 391] width 313 height 25
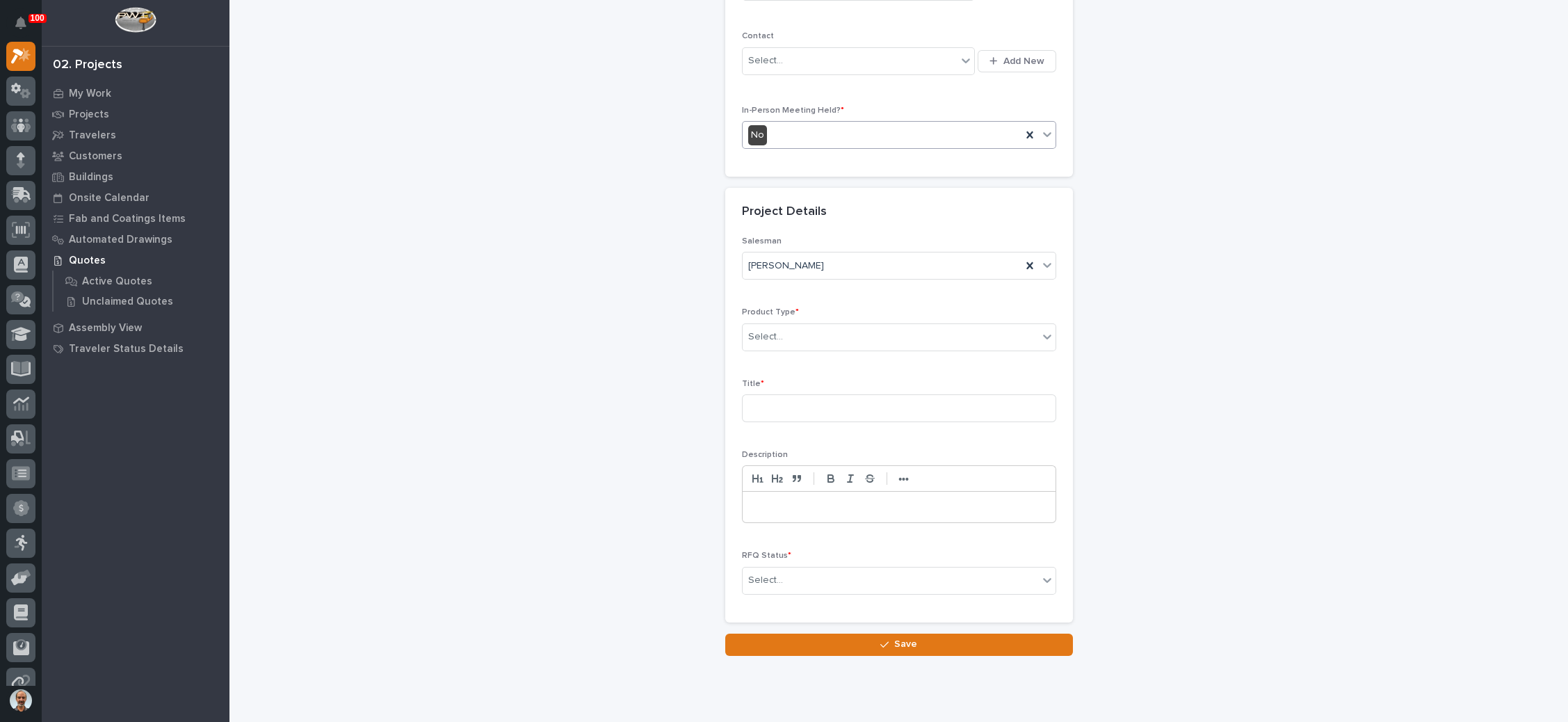
scroll to position [349, 0]
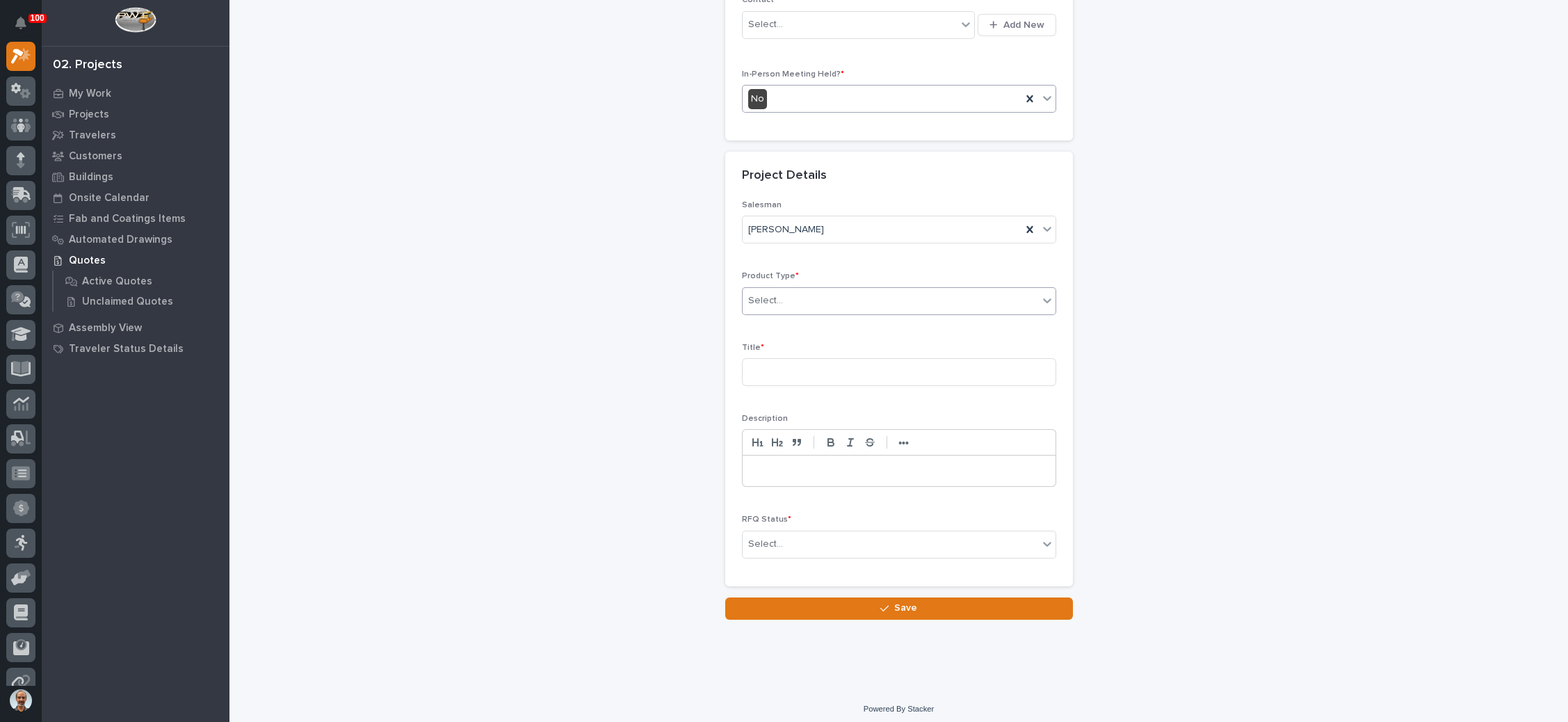
click at [851, 300] on div "Select..." at bounding box center [891, 300] width 296 height 23
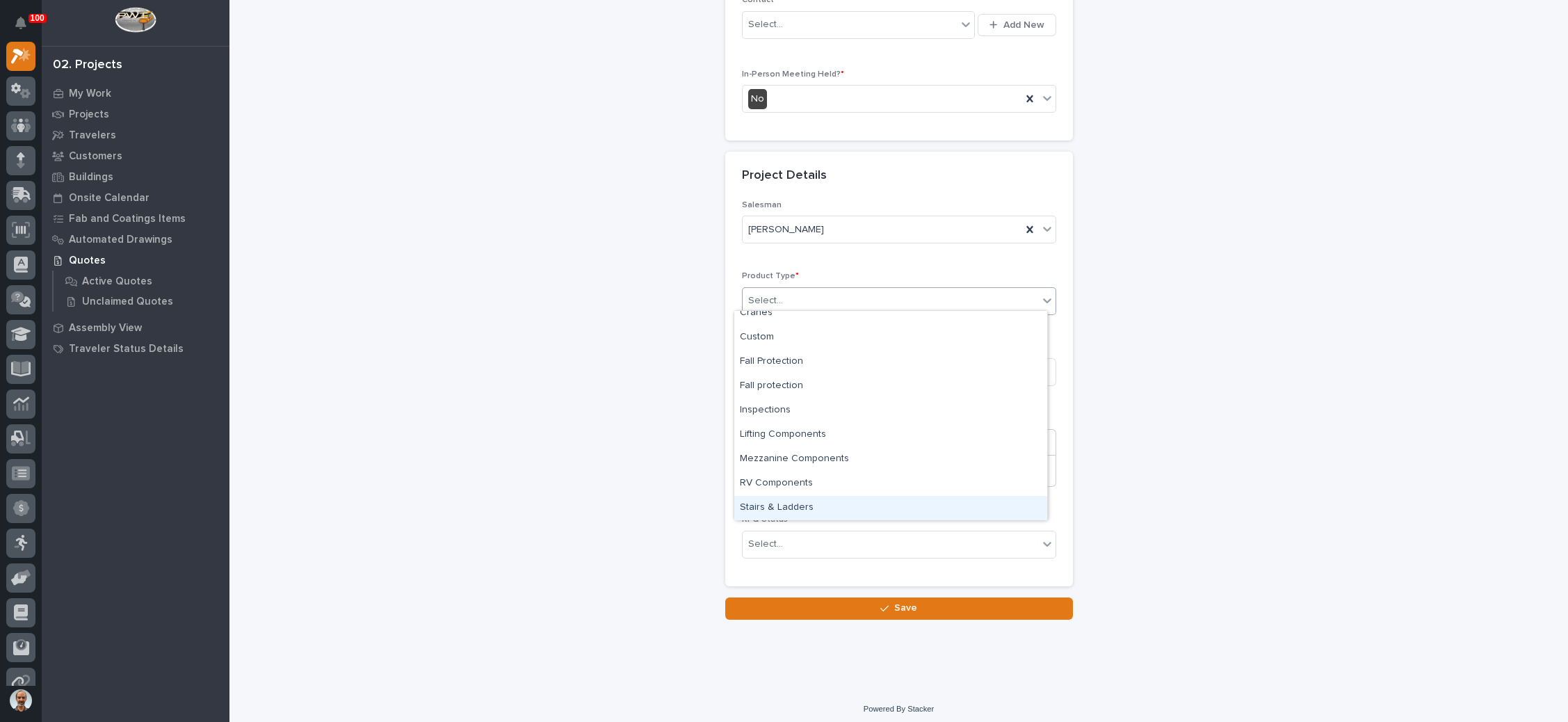
click at [841, 503] on div "Stairs & Ladders" at bounding box center [891, 507] width 313 height 25
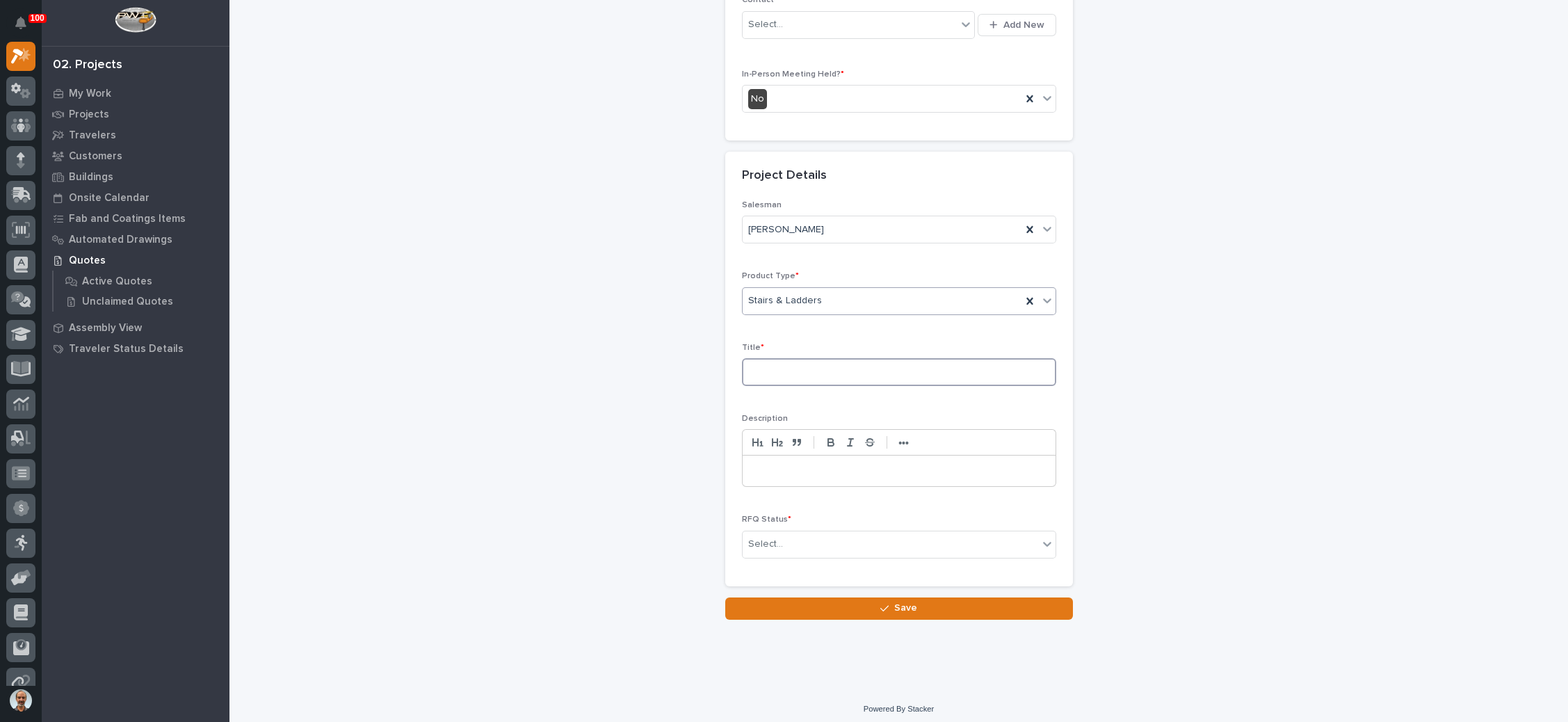
click at [821, 369] on input at bounding box center [900, 372] width 314 height 28
type input "IBC or OSHA stairs"
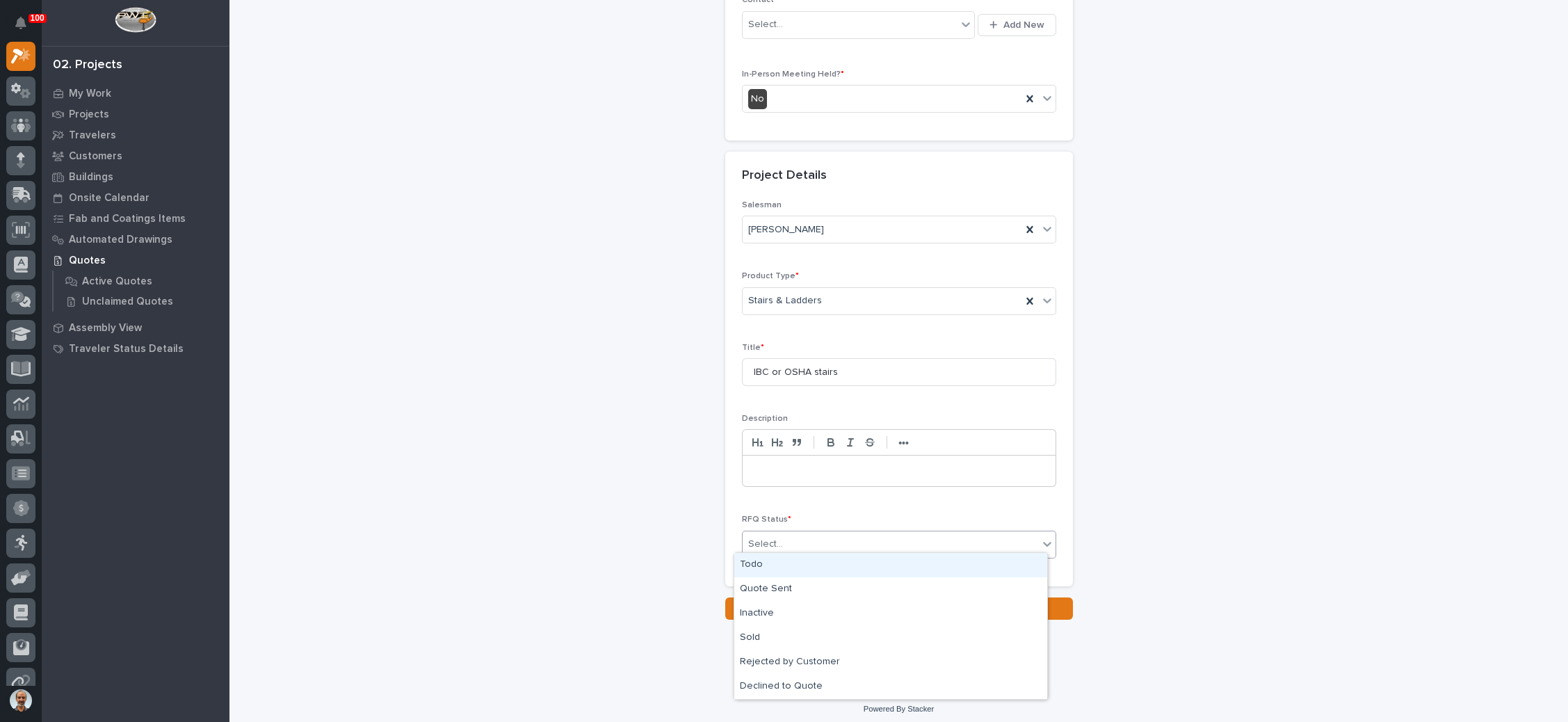
click at [863, 533] on div "Select..." at bounding box center [891, 544] width 296 height 23
click at [796, 586] on div "Quote Sent" at bounding box center [891, 589] width 313 height 25
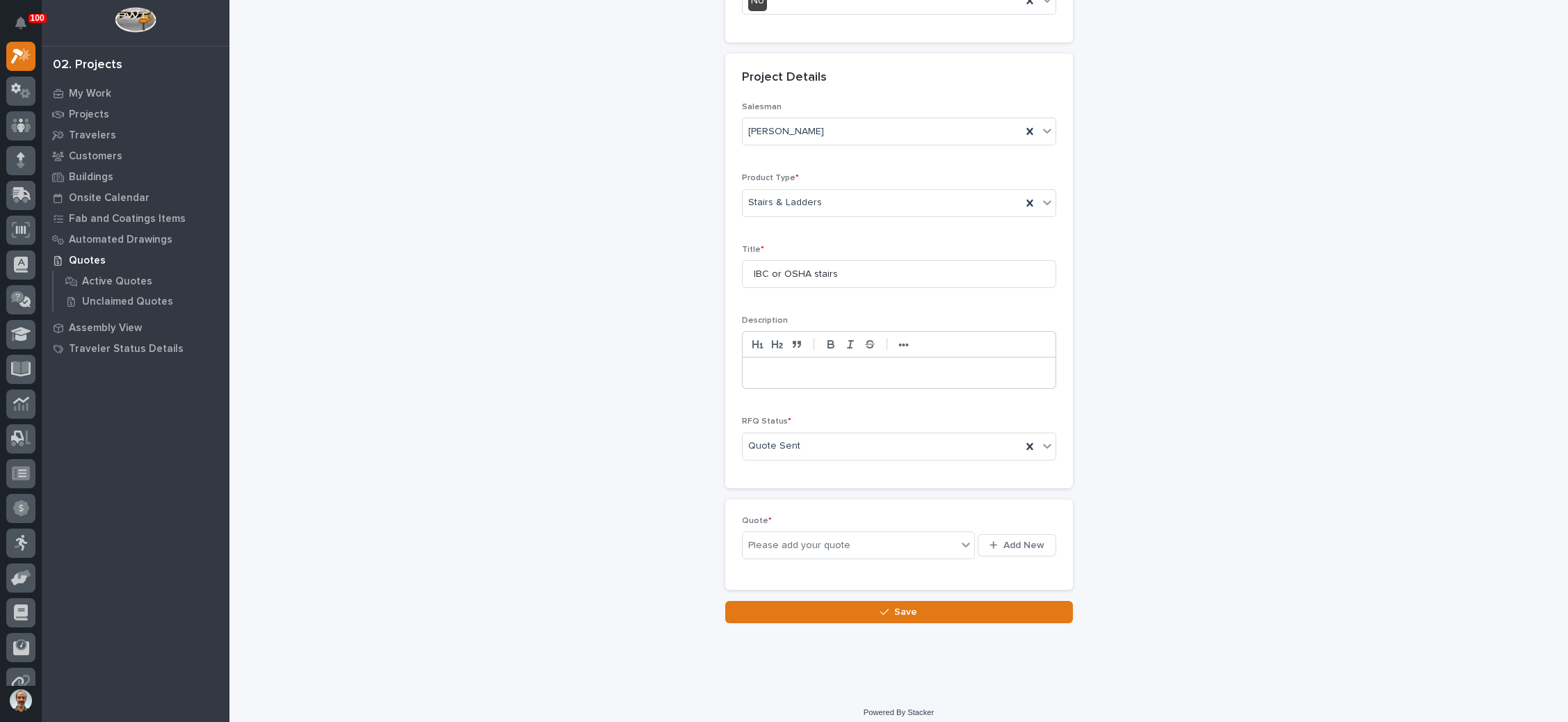
scroll to position [451, 0]
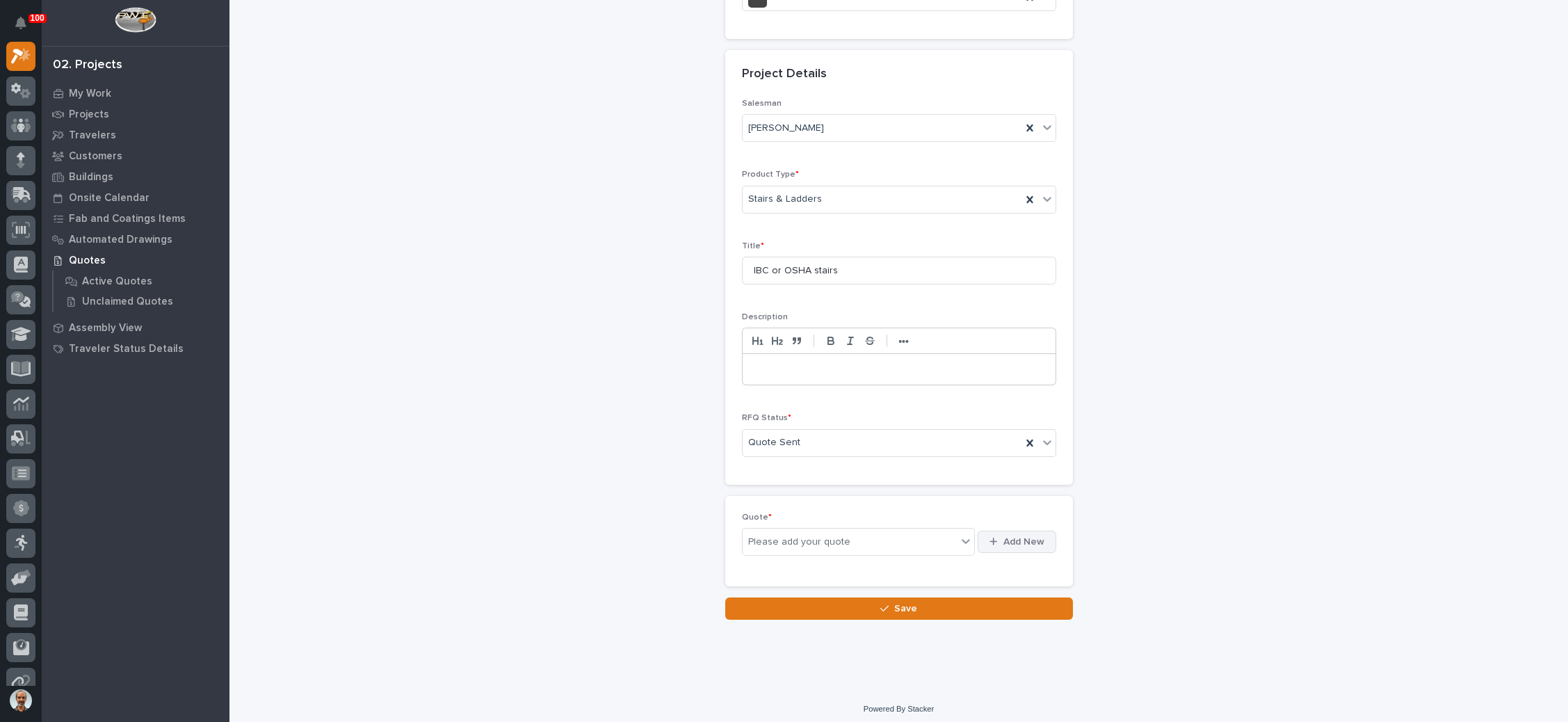
click at [1012, 535] on span "Add New" at bounding box center [1023, 541] width 41 height 13
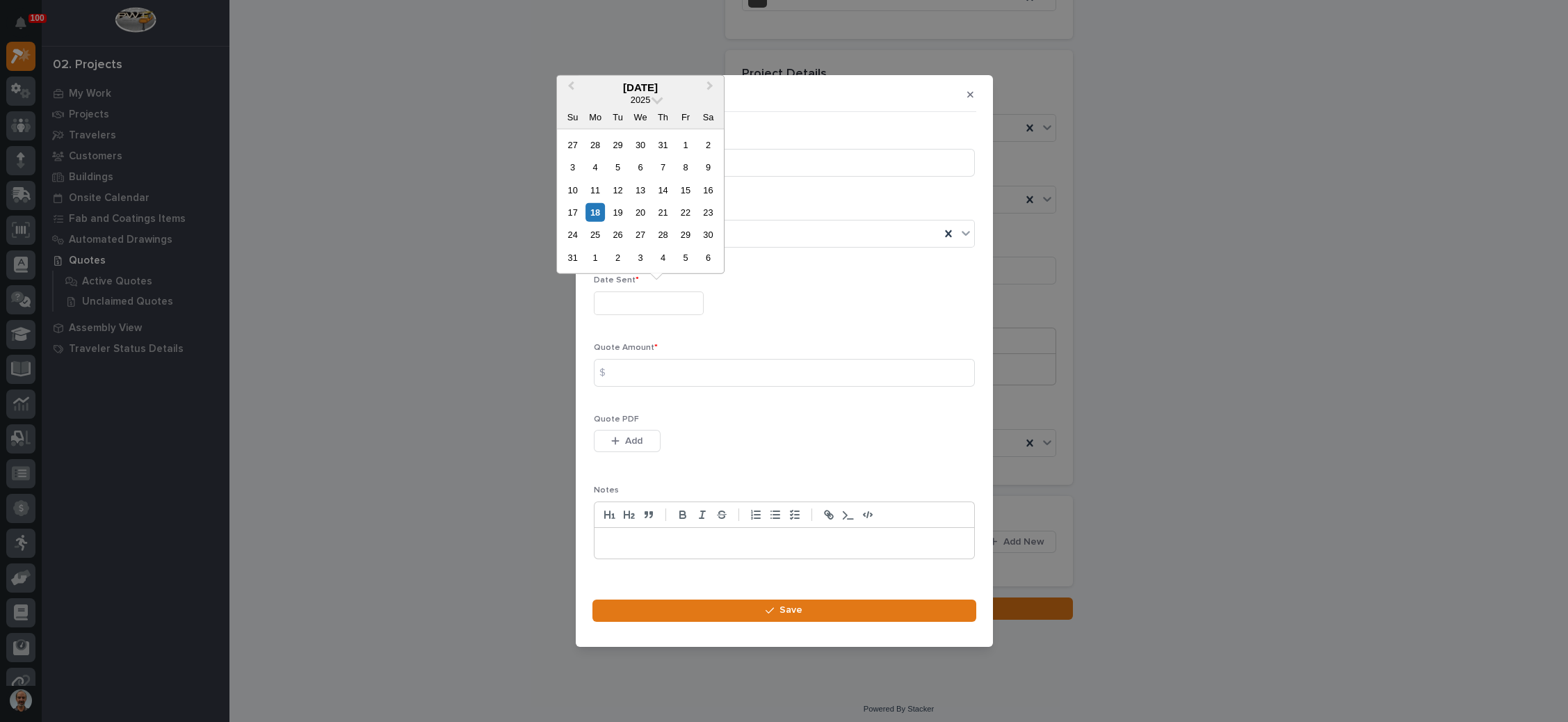
click at [616, 305] on input "text" at bounding box center [648, 303] width 110 height 25
click at [594, 209] on div "18" at bounding box center [595, 212] width 19 height 19
type input "**********"
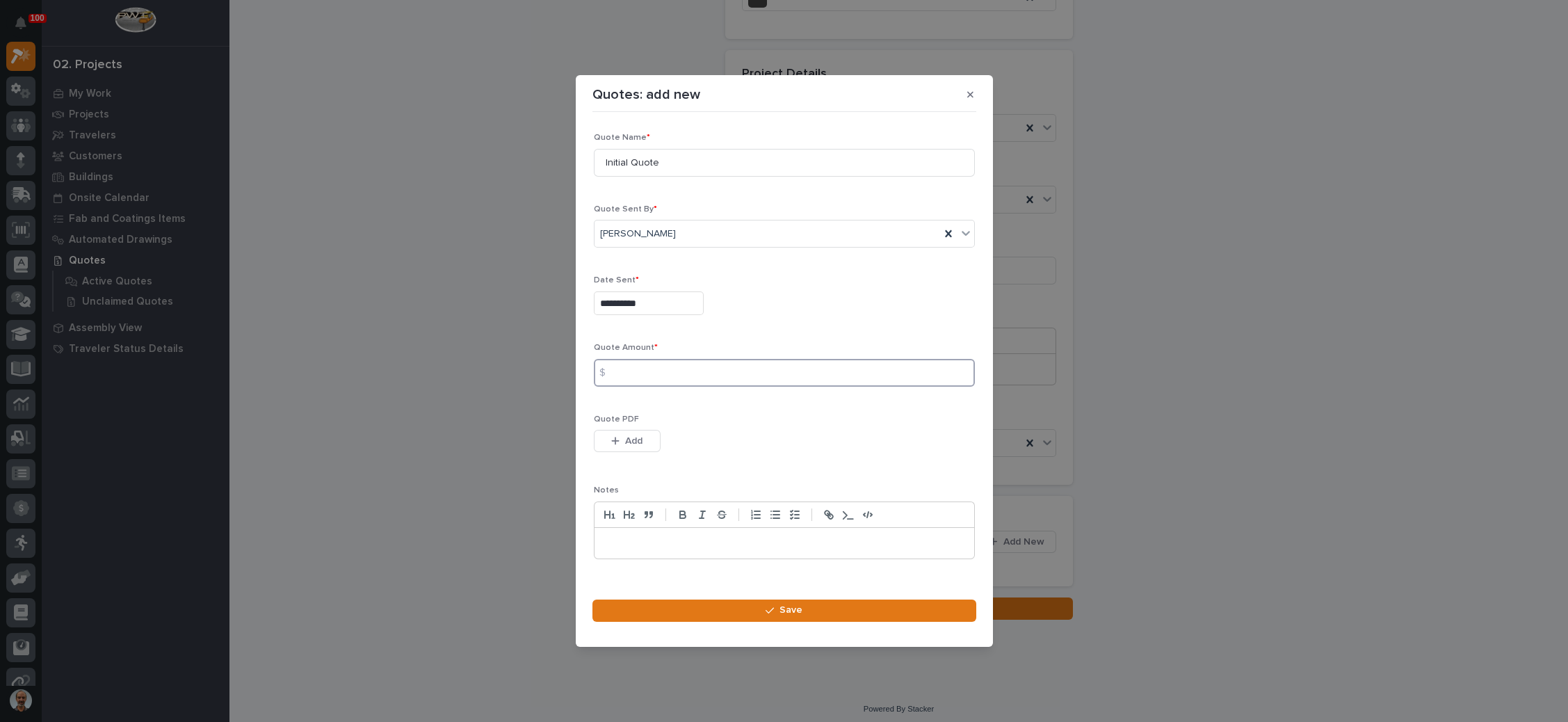
click at [639, 372] on input at bounding box center [784, 372] width 381 height 28
type input "15151"
click at [639, 443] on span "Add" at bounding box center [633, 440] width 17 height 13
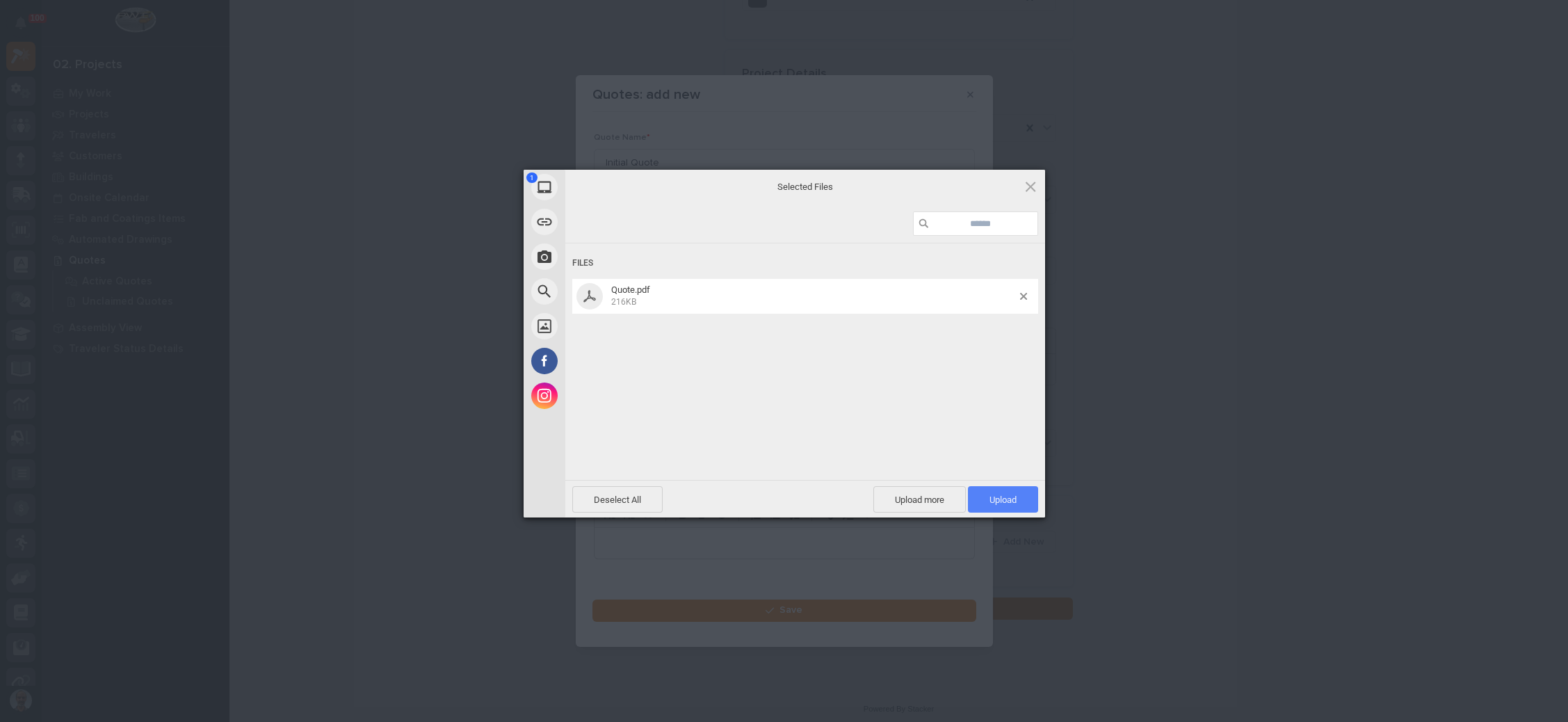
click at [1018, 493] on span "Upload 1" at bounding box center [1003, 498] width 70 height 26
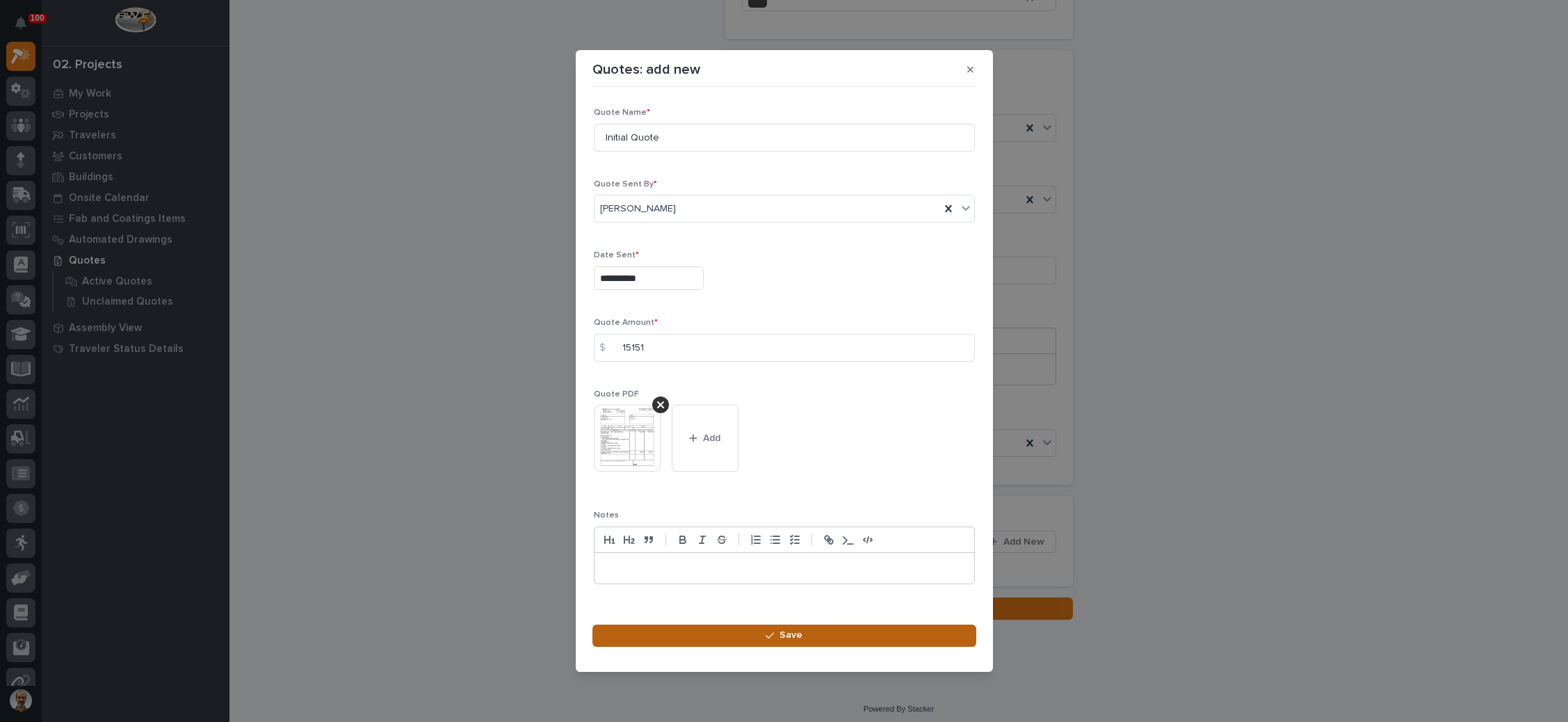
click at [774, 636] on div "button" at bounding box center [772, 635] width 14 height 10
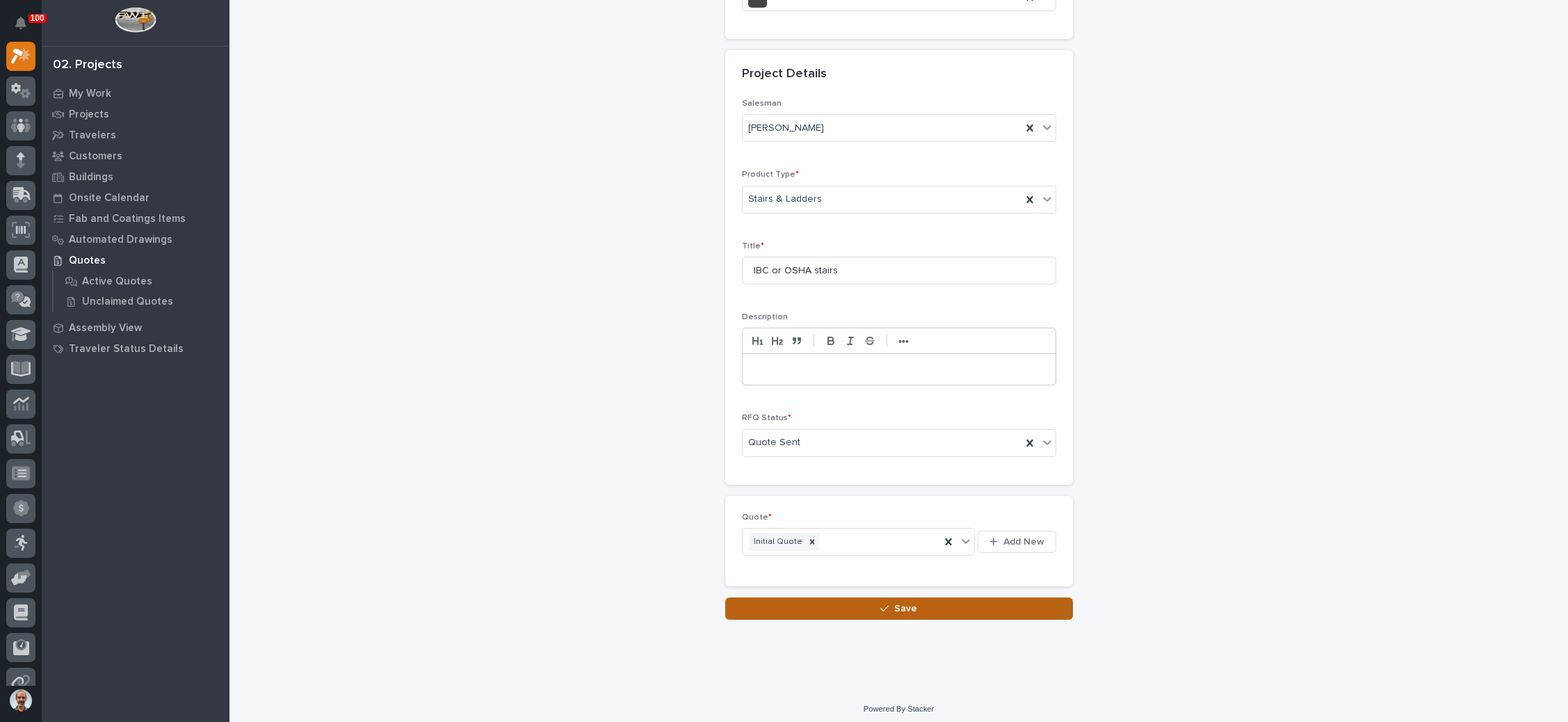
click at [886, 597] on button "Save" at bounding box center [899, 608] width 348 height 22
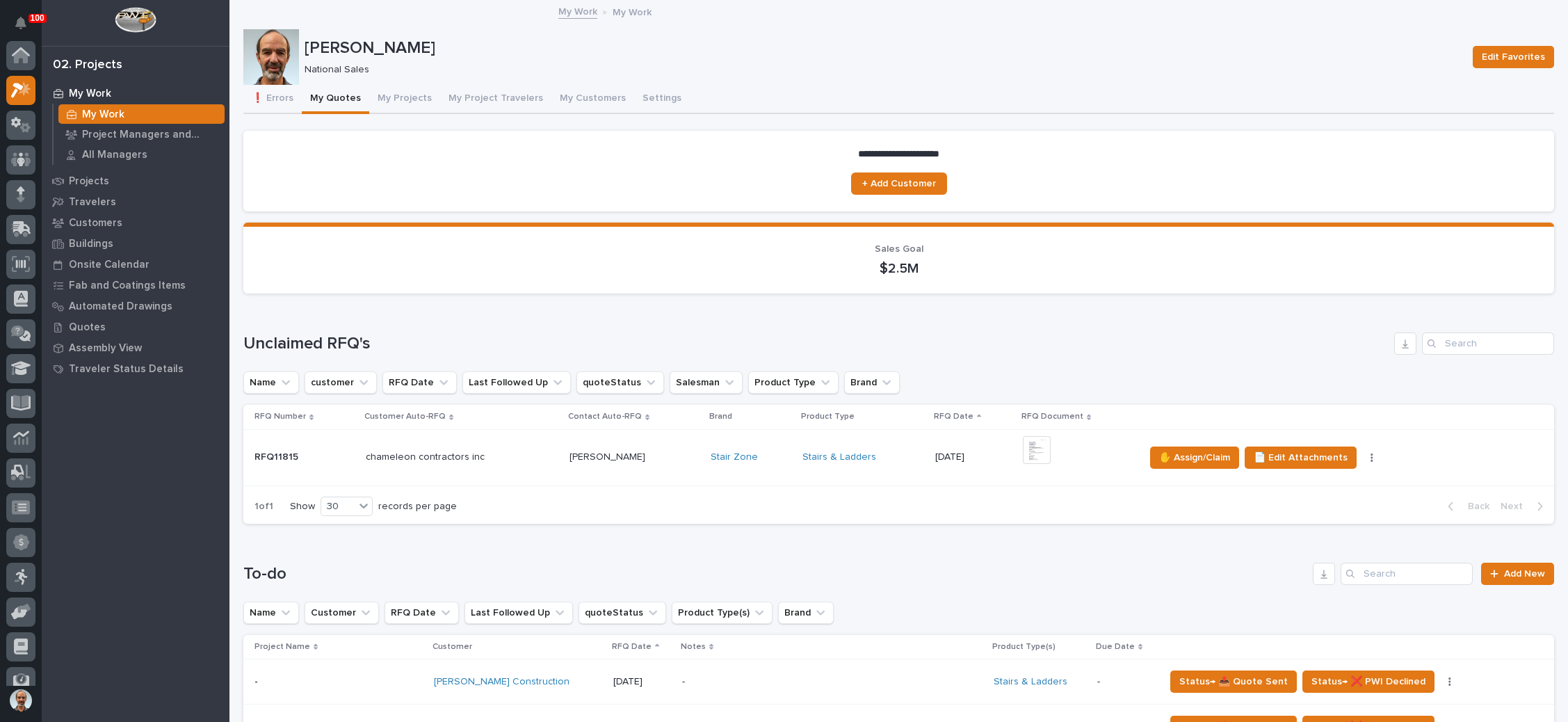
scroll to position [34, 0]
